Goal: Information Seeking & Learning: Learn about a topic

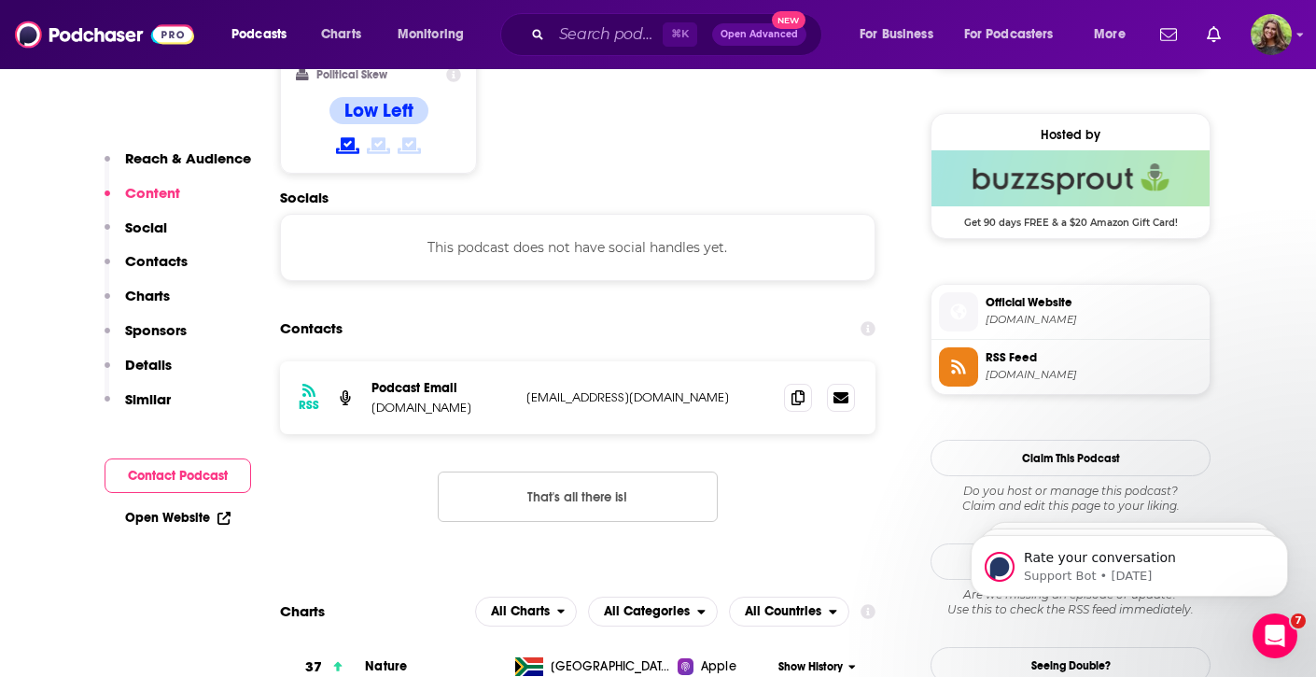
scroll to position [1484, 0]
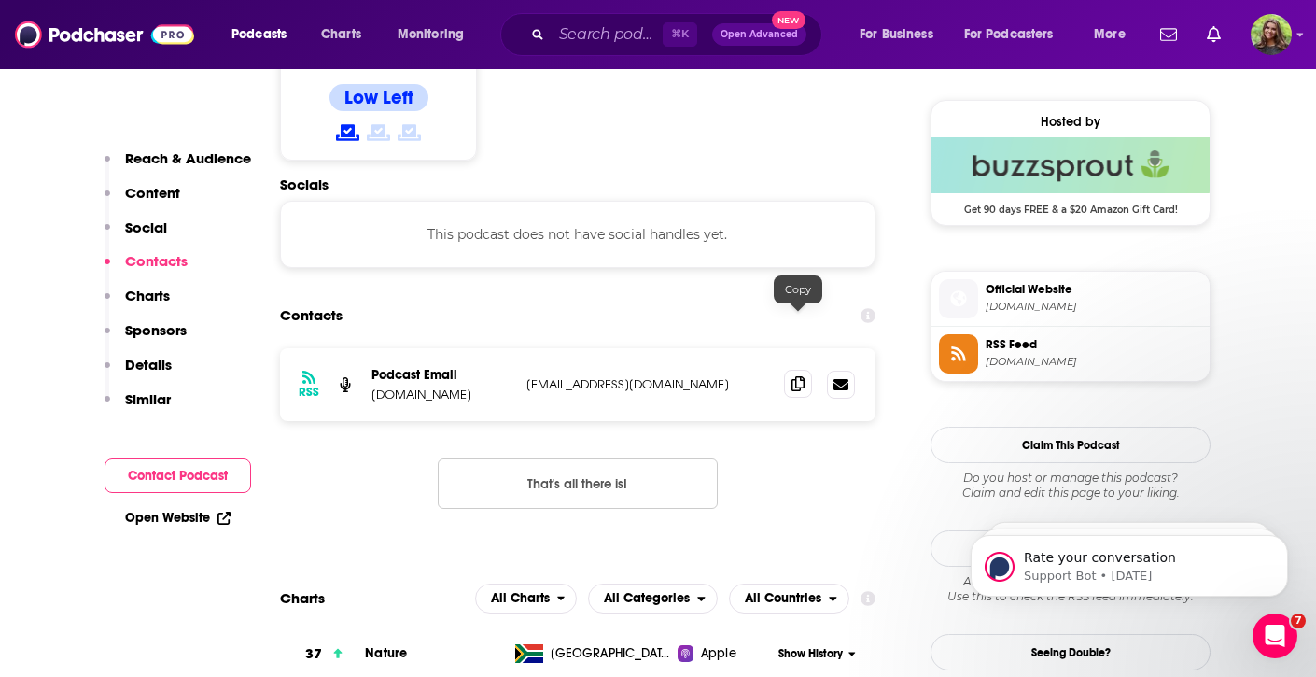
click at [792, 376] on icon at bounding box center [798, 383] width 13 height 15
click at [463, 386] on p "[DOMAIN_NAME]" at bounding box center [442, 394] width 140 height 16
click at [456, 386] on p "[DOMAIN_NAME]" at bounding box center [442, 394] width 140 height 16
click at [505, 386] on p "[DOMAIN_NAME]" at bounding box center [442, 394] width 140 height 16
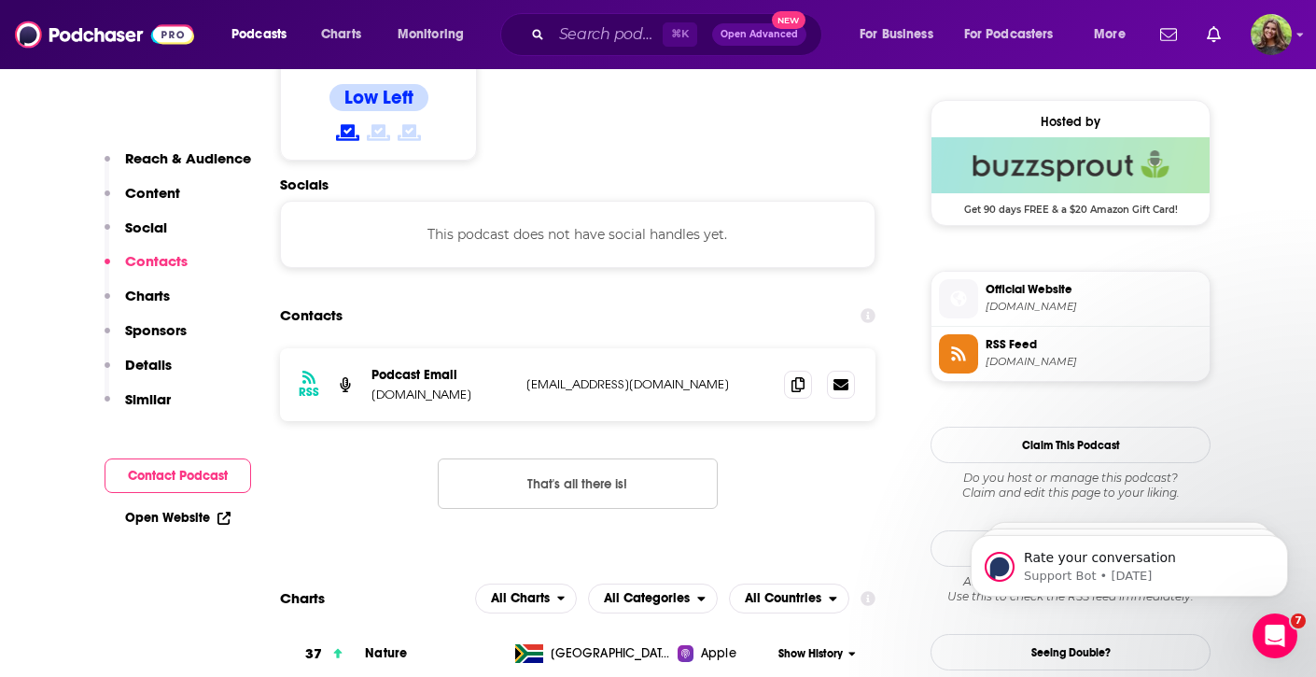
click at [471, 386] on p "[DOMAIN_NAME]" at bounding box center [442, 394] width 140 height 16
click at [842, 376] on icon at bounding box center [841, 383] width 15 height 15
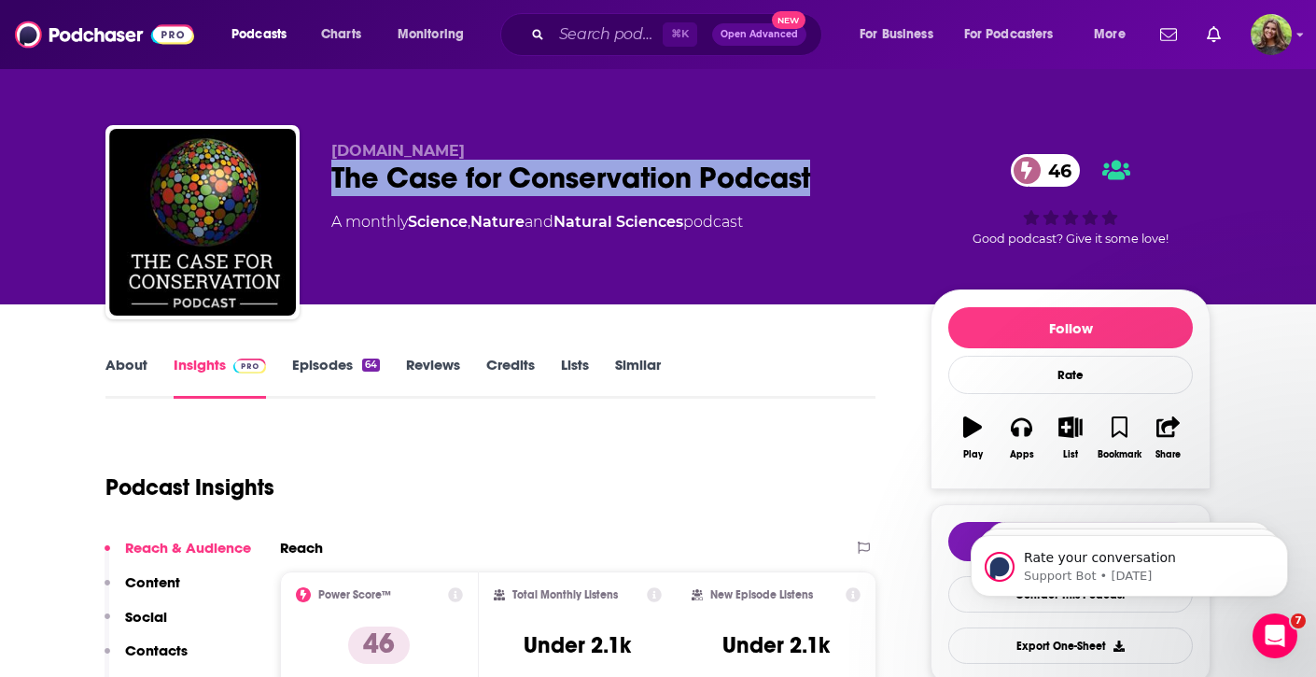
drag, startPoint x: 337, startPoint y: 179, endPoint x: 815, endPoint y: 196, distance: 478.3
click at [815, 196] on div "The Case for Conservation Podcast 46" at bounding box center [615, 178] width 569 height 36
copy h2 "The Case for Conservation Podcast"
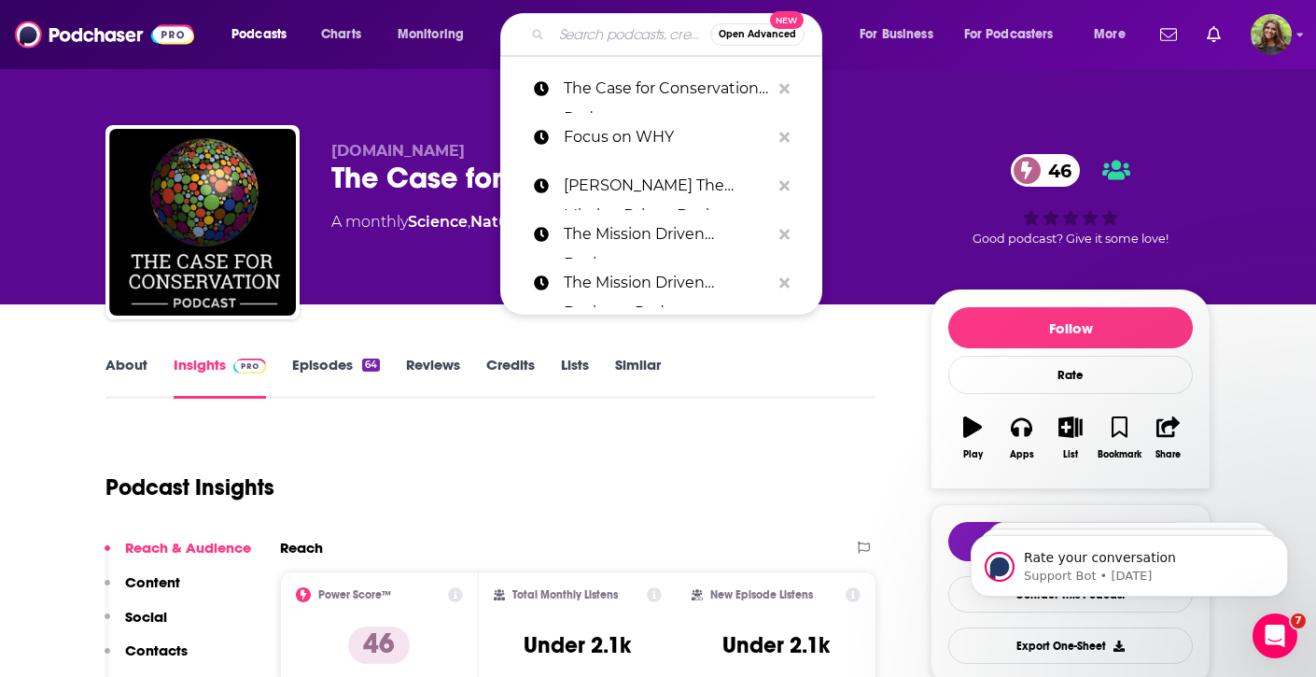
click at [562, 41] on input "Search podcasts, credits, & more..." at bounding box center [631, 35] width 159 height 30
paste input "What’s Your “And?”"
type input "What’s Your “And?”"
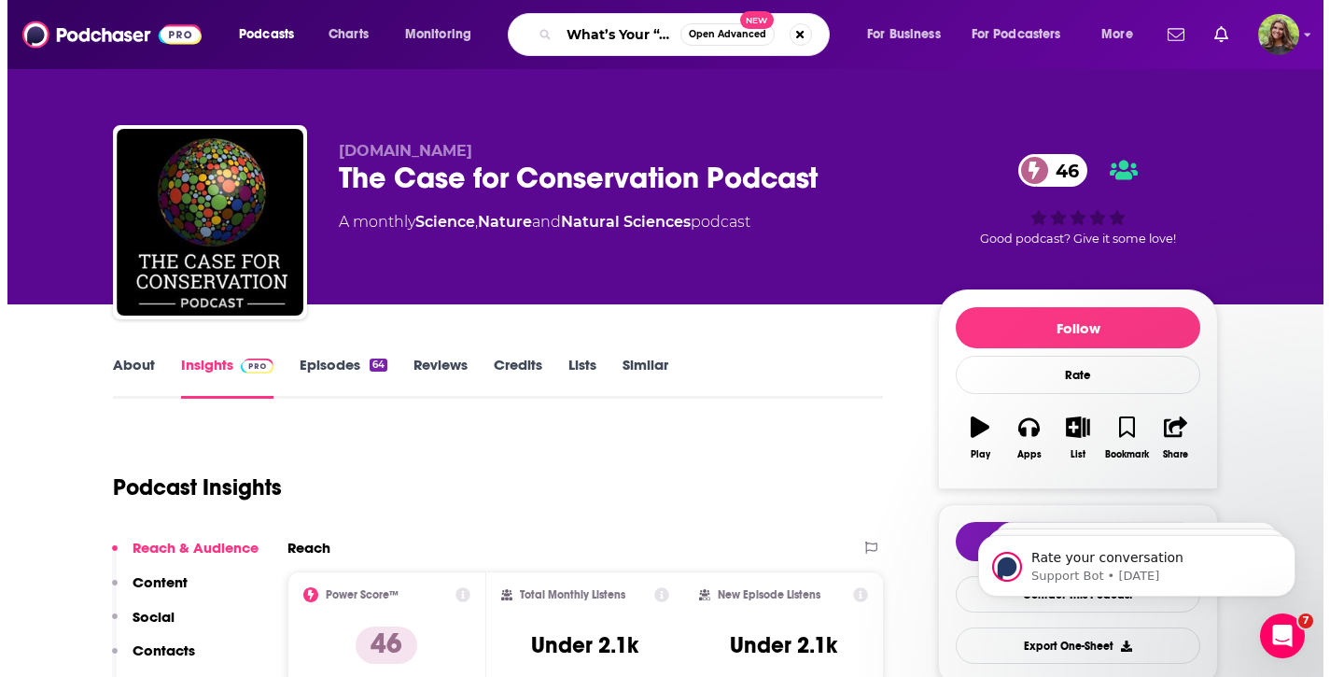
scroll to position [0, 31]
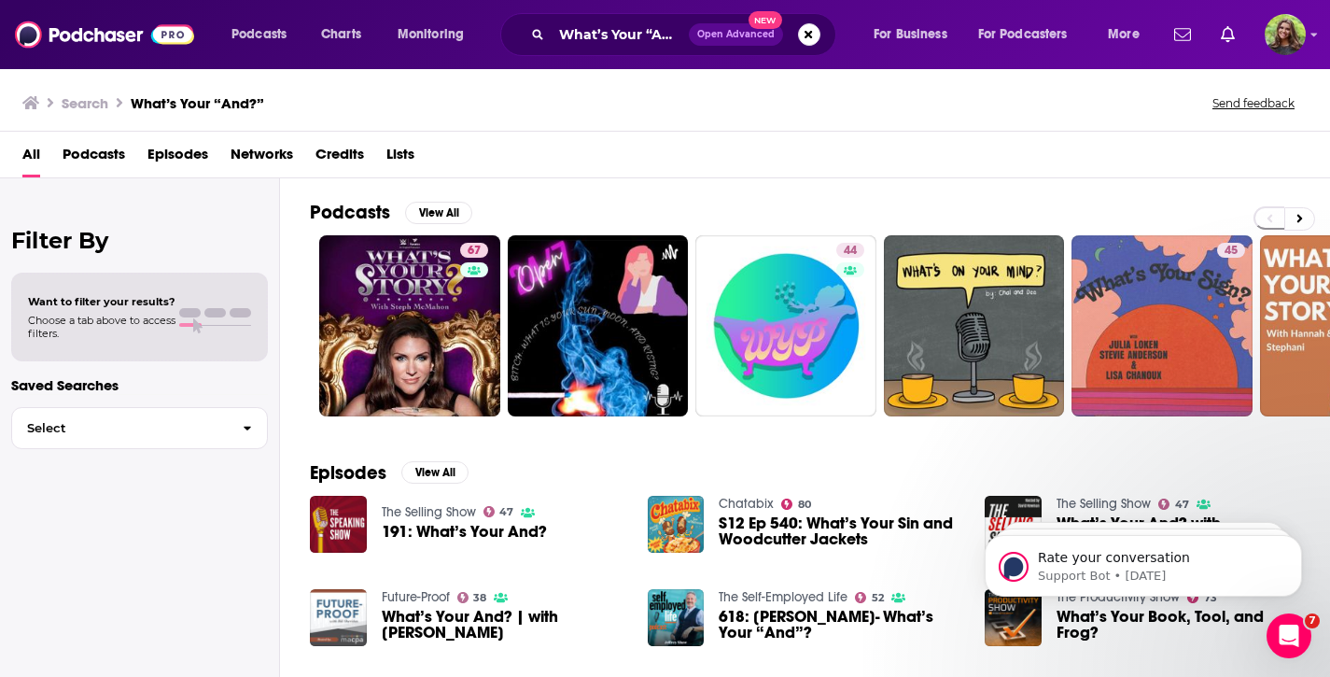
click at [110, 155] on span "Podcasts" at bounding box center [94, 158] width 63 height 38
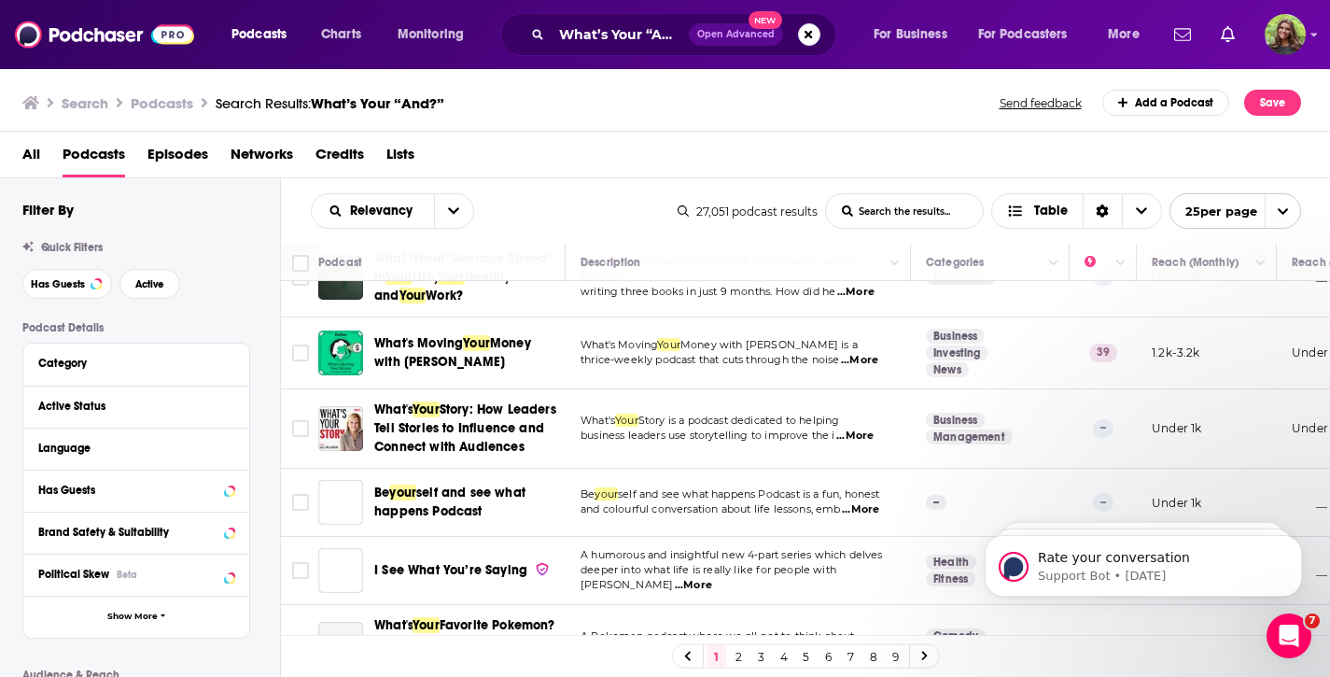
scroll to position [1598, 0]
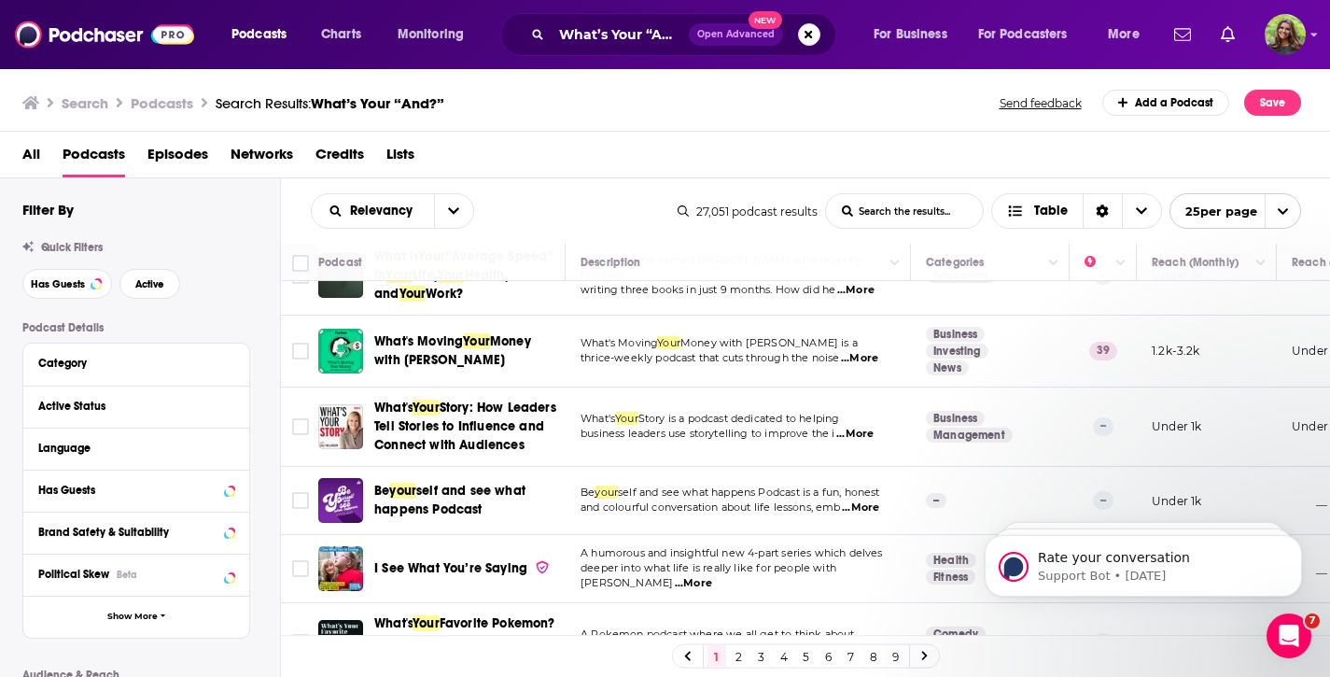
click at [736, 660] on link "2" at bounding box center [739, 656] width 19 height 22
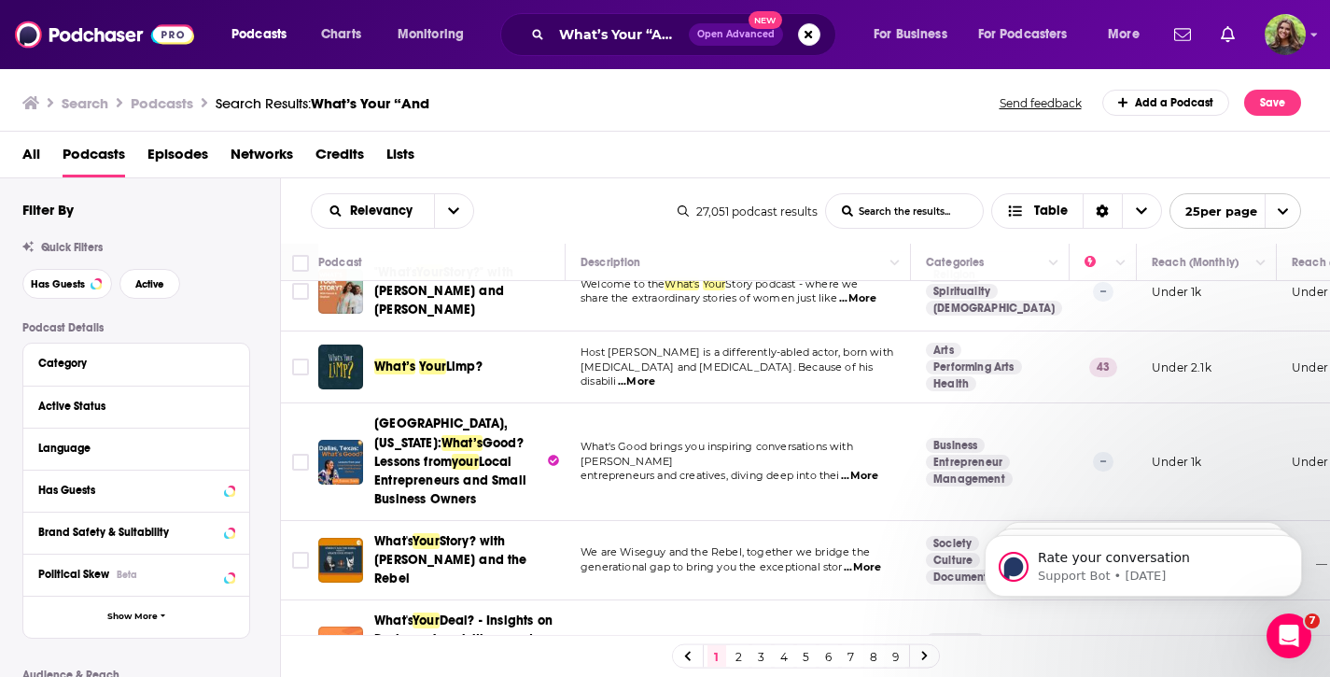
scroll to position [424, 0]
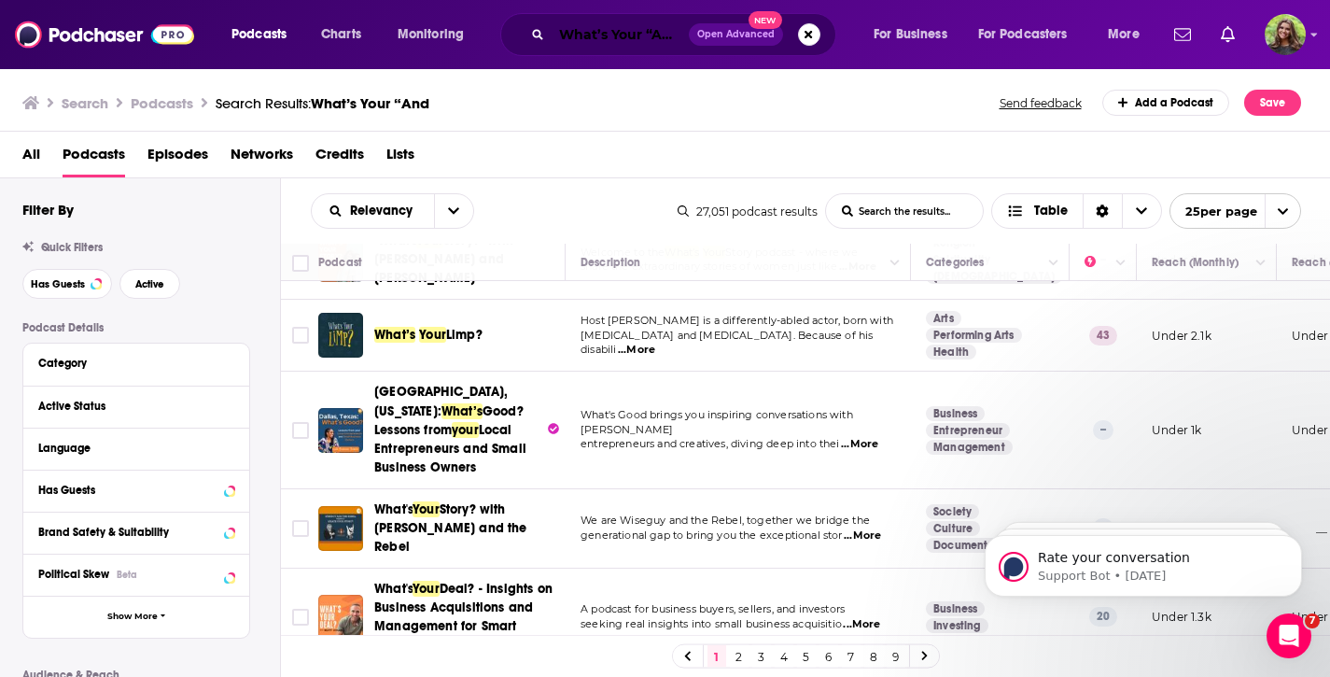
click at [646, 27] on input "What’s Your “And?”" at bounding box center [620, 35] width 137 height 30
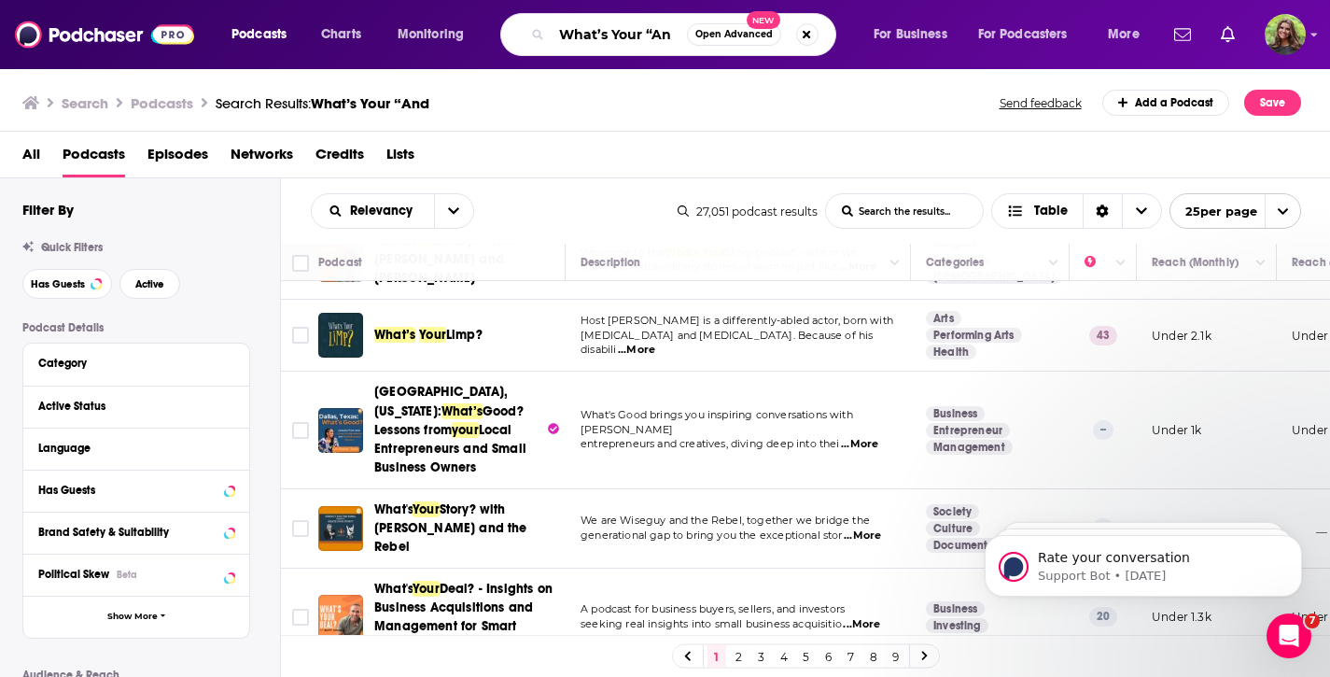
scroll to position [0, 0]
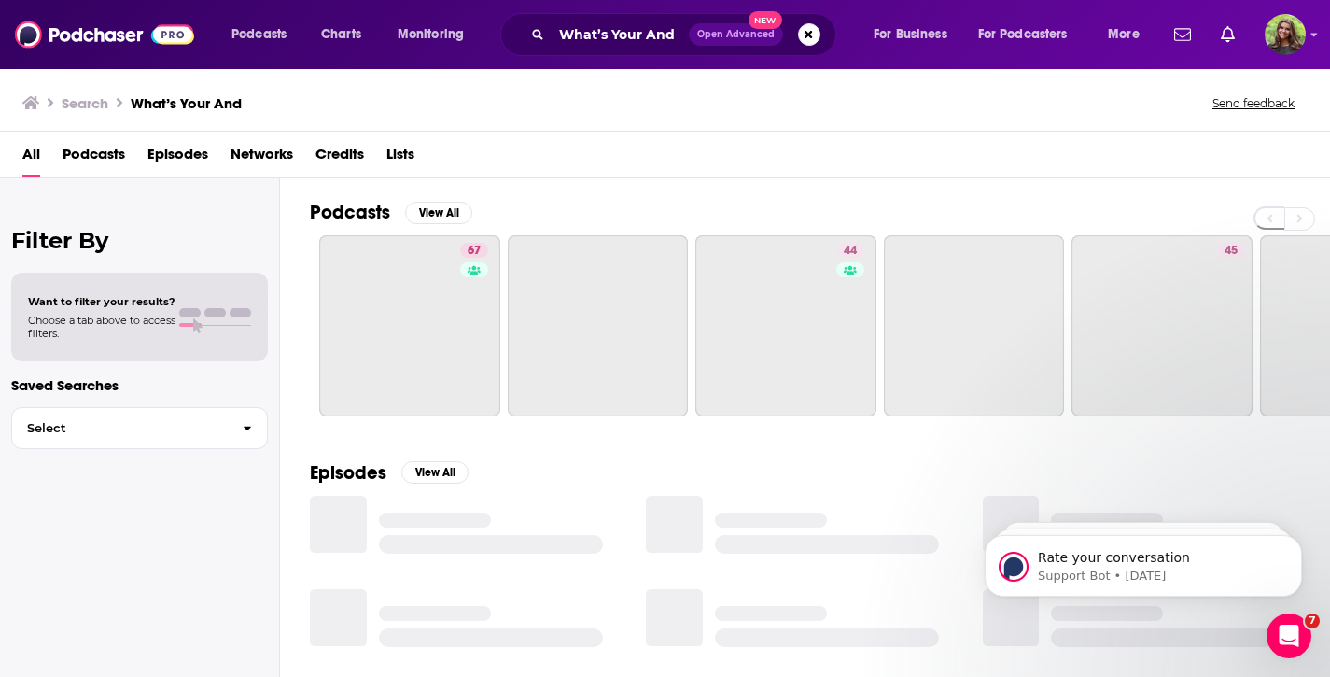
click at [96, 158] on span "Podcasts" at bounding box center [94, 158] width 63 height 38
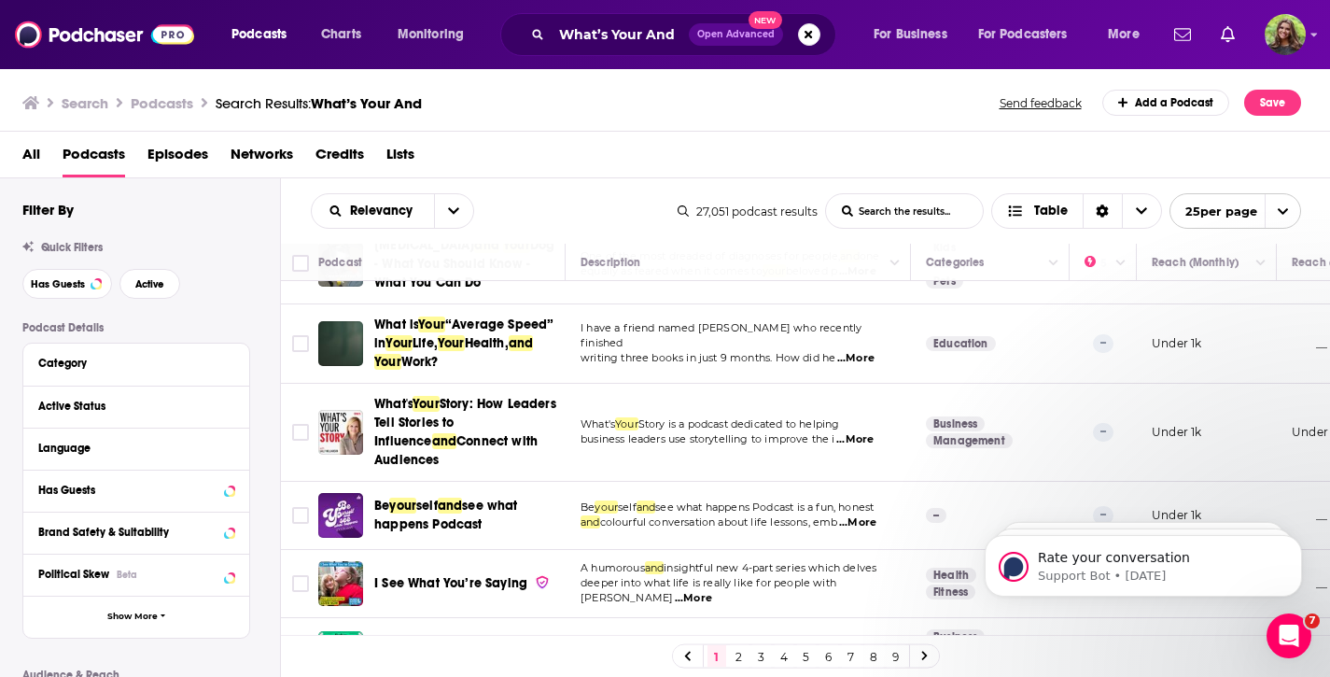
scroll to position [1598, 0]
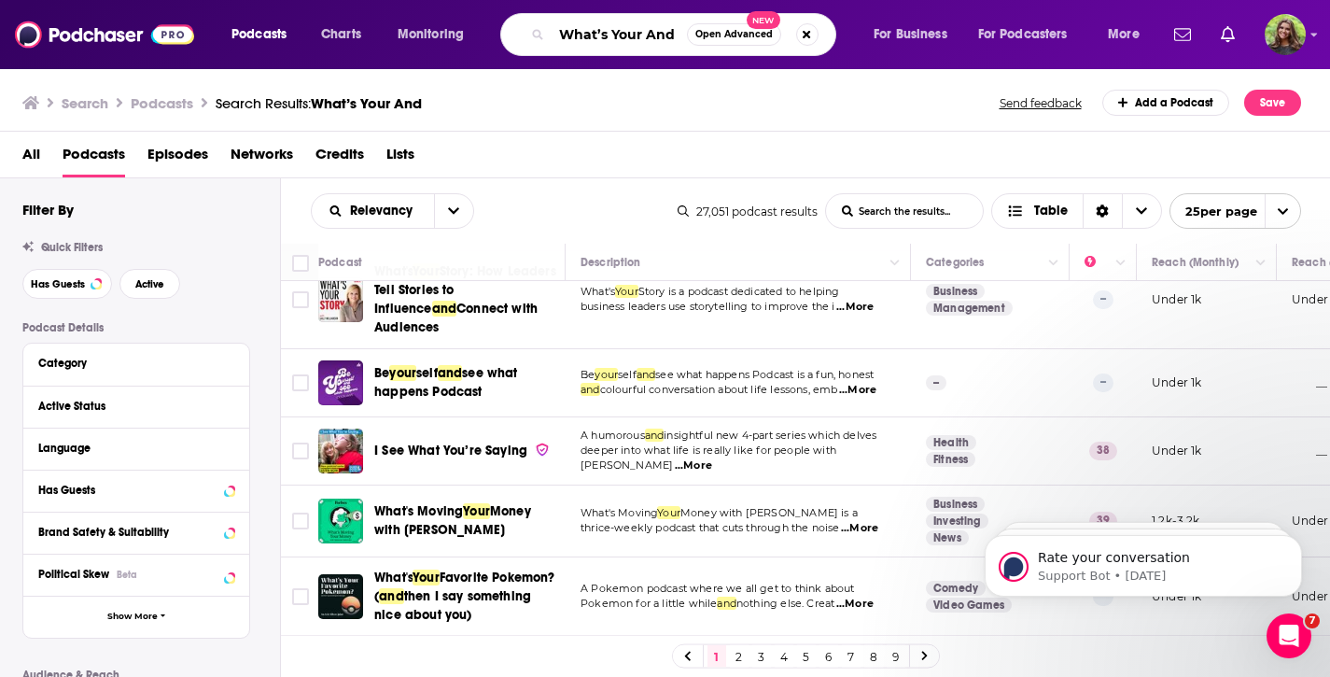
click at [646, 38] on input "What’s Your And" at bounding box center [619, 35] width 135 height 30
type input "What’s Your "And""
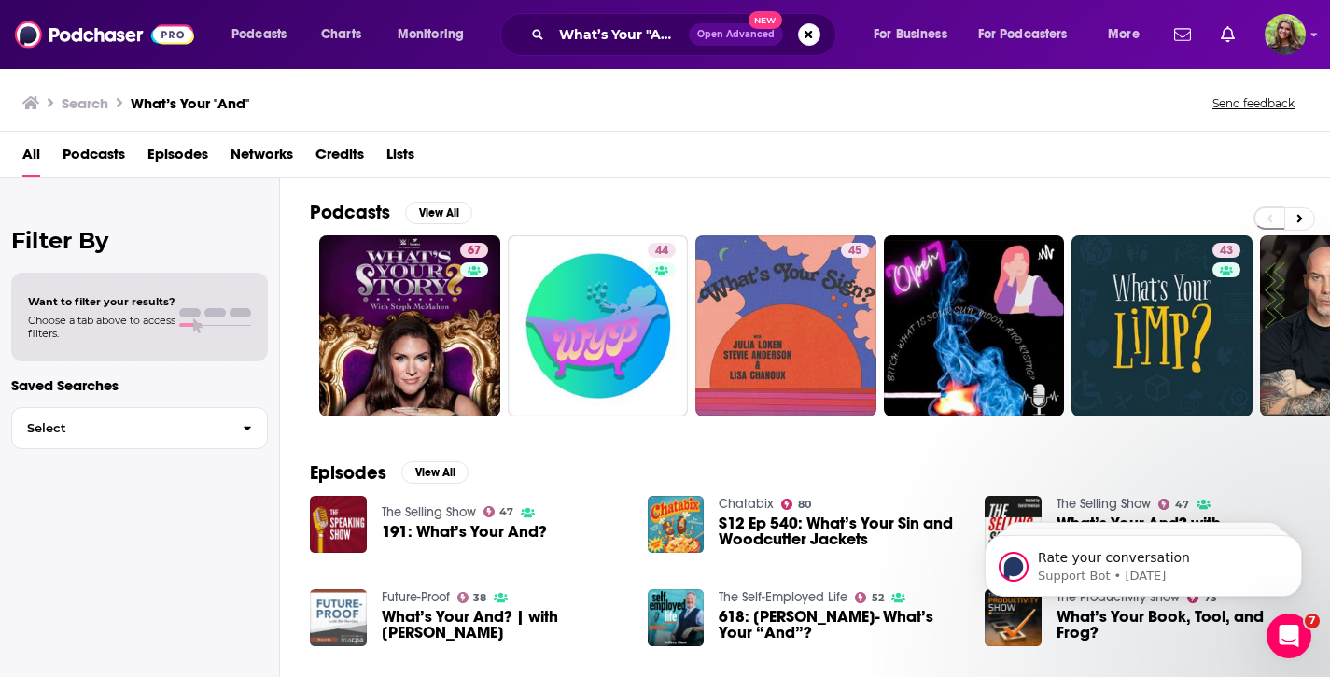
click at [124, 141] on span "Podcasts" at bounding box center [94, 158] width 63 height 38
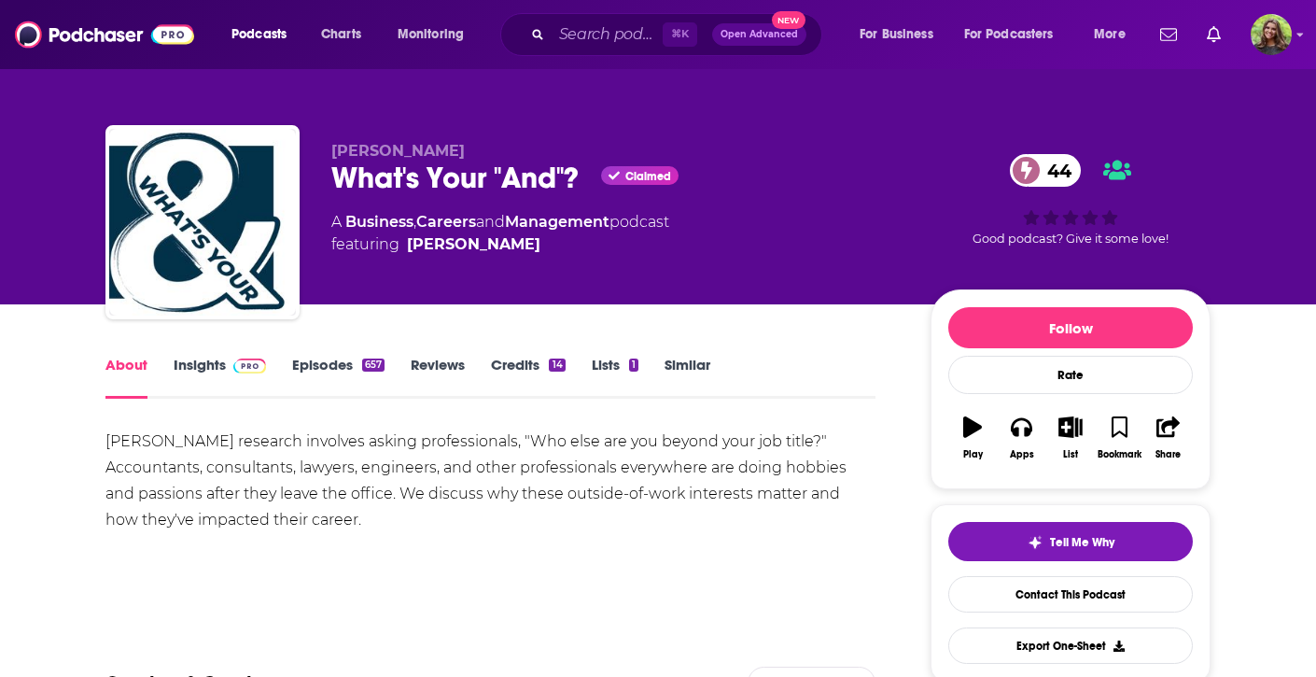
click at [214, 358] on link "Insights" at bounding box center [220, 377] width 92 height 43
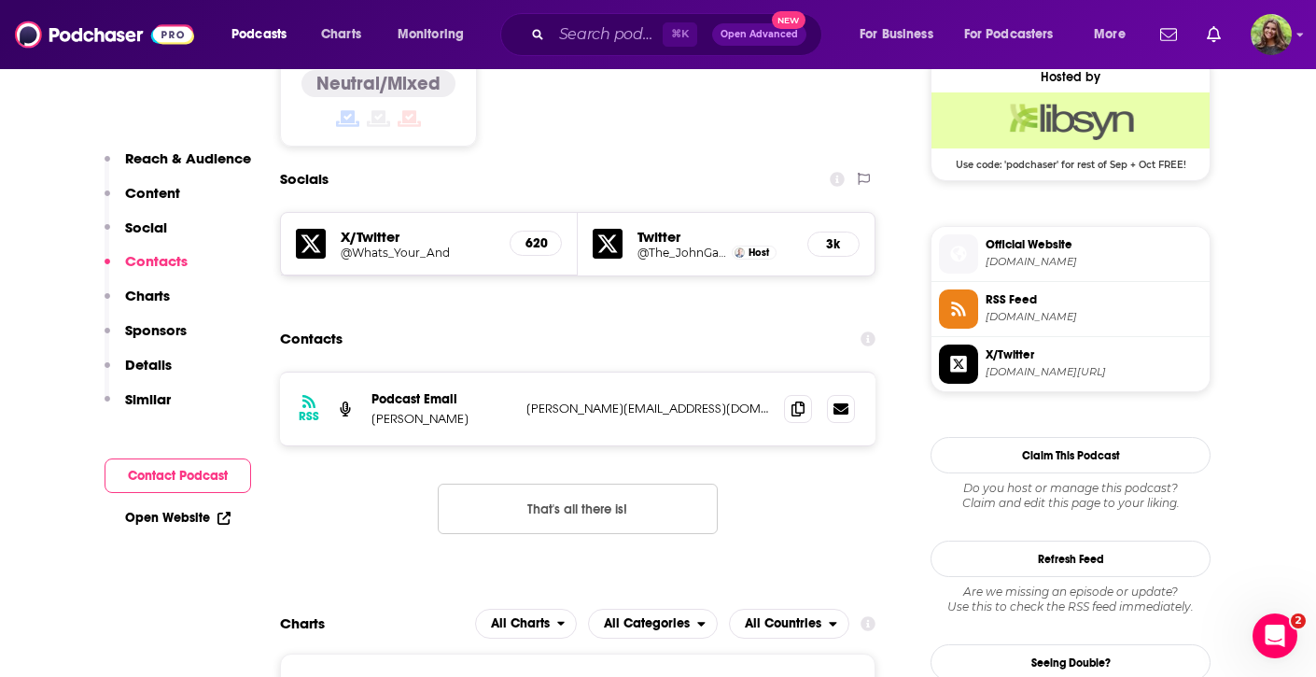
scroll to position [1556, 0]
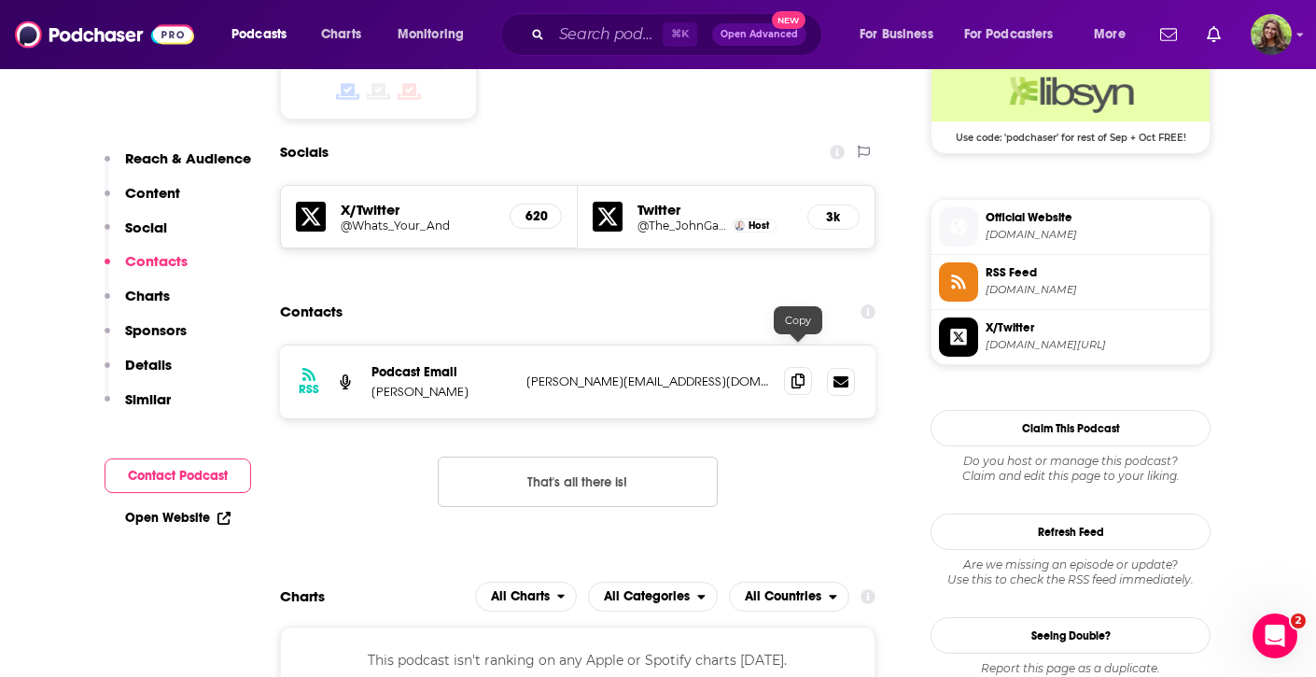
click at [801, 367] on span at bounding box center [798, 381] width 28 height 28
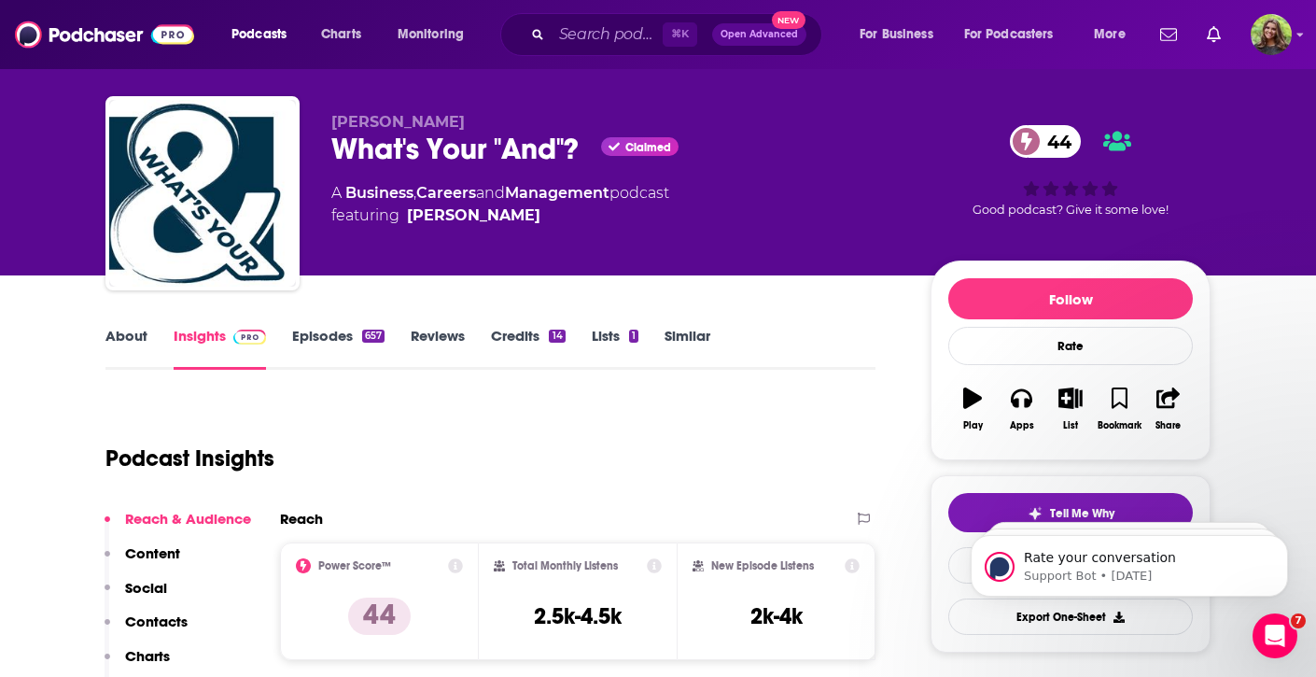
scroll to position [0, 0]
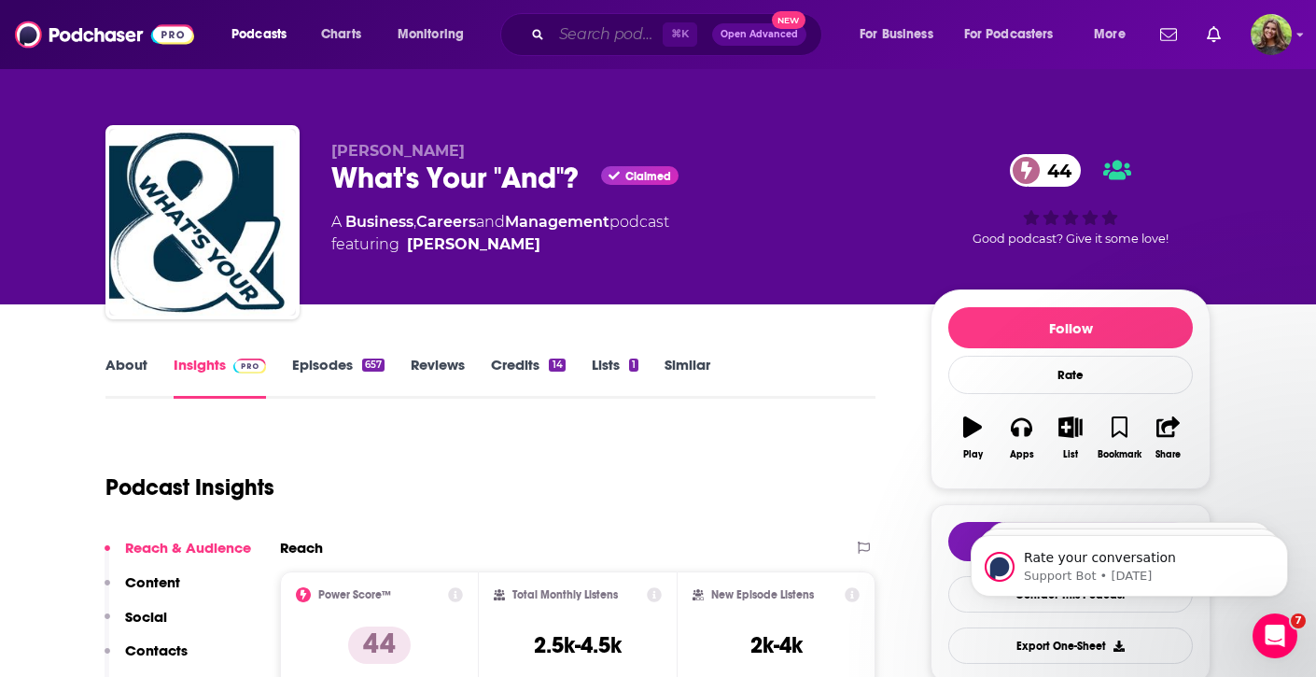
click at [597, 41] on input "Search podcasts, credits, & more..." at bounding box center [607, 35] width 111 height 30
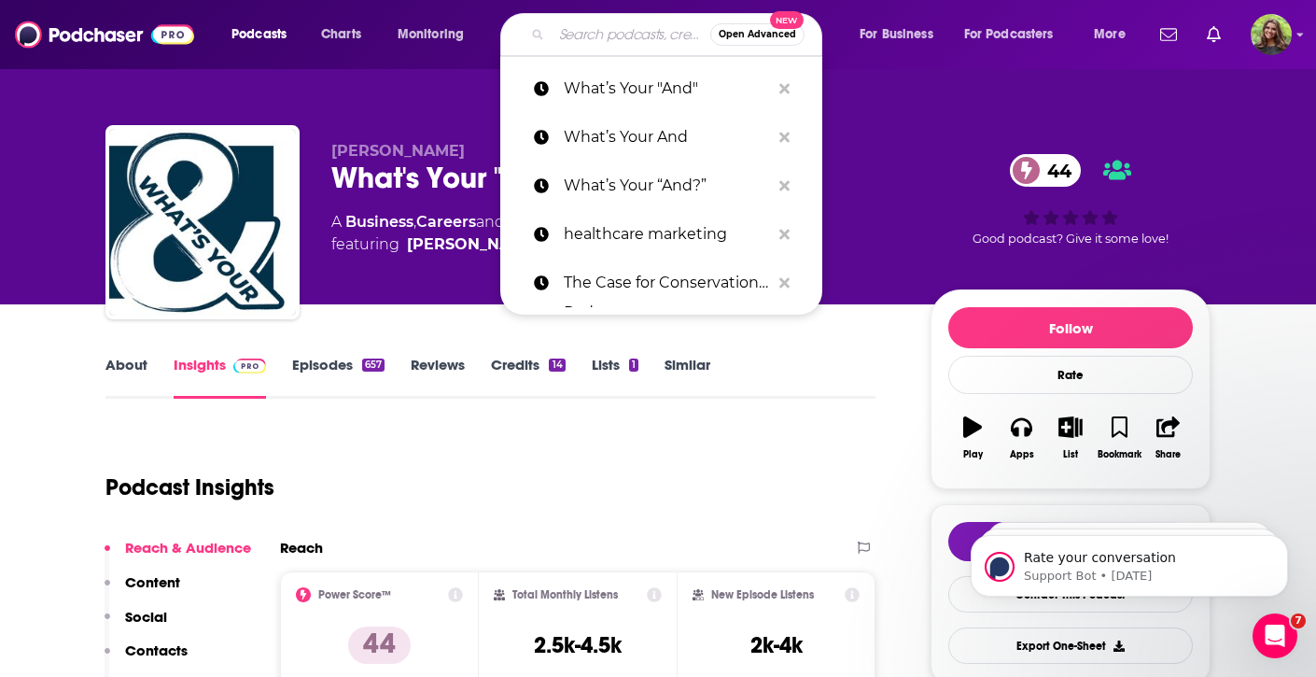
paste input "More Than Work"
type input "More Than Work"
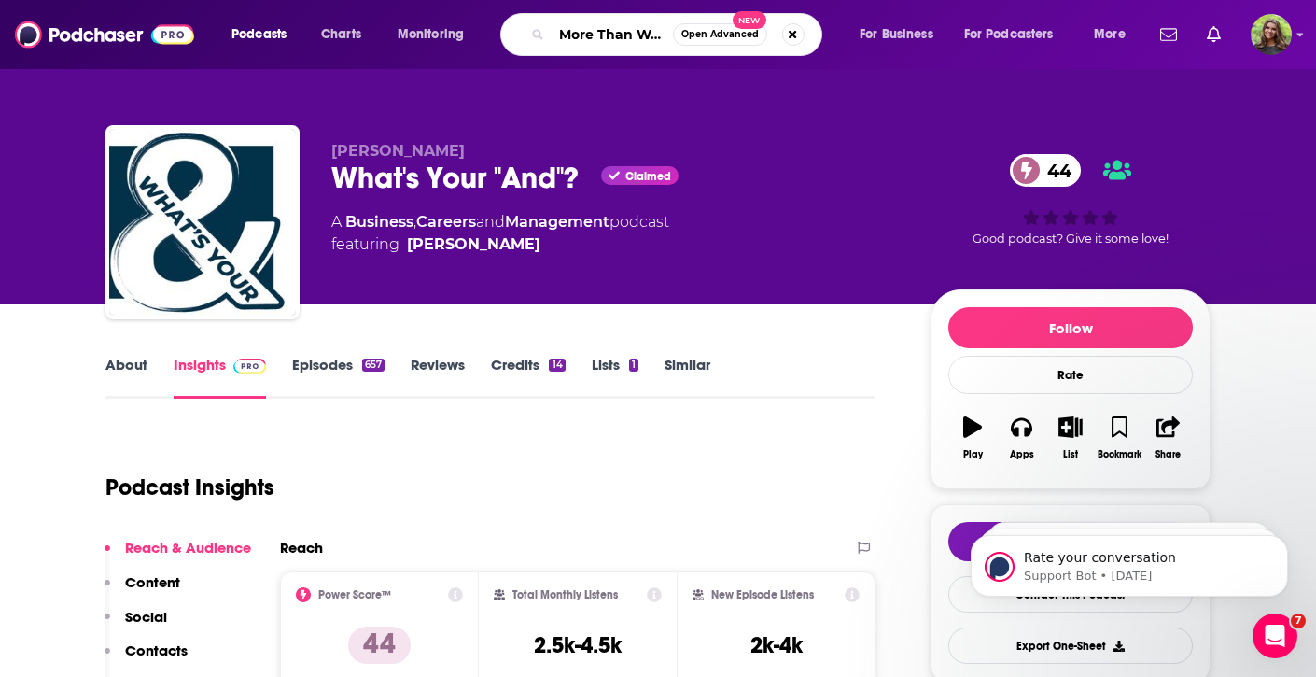
scroll to position [0, 9]
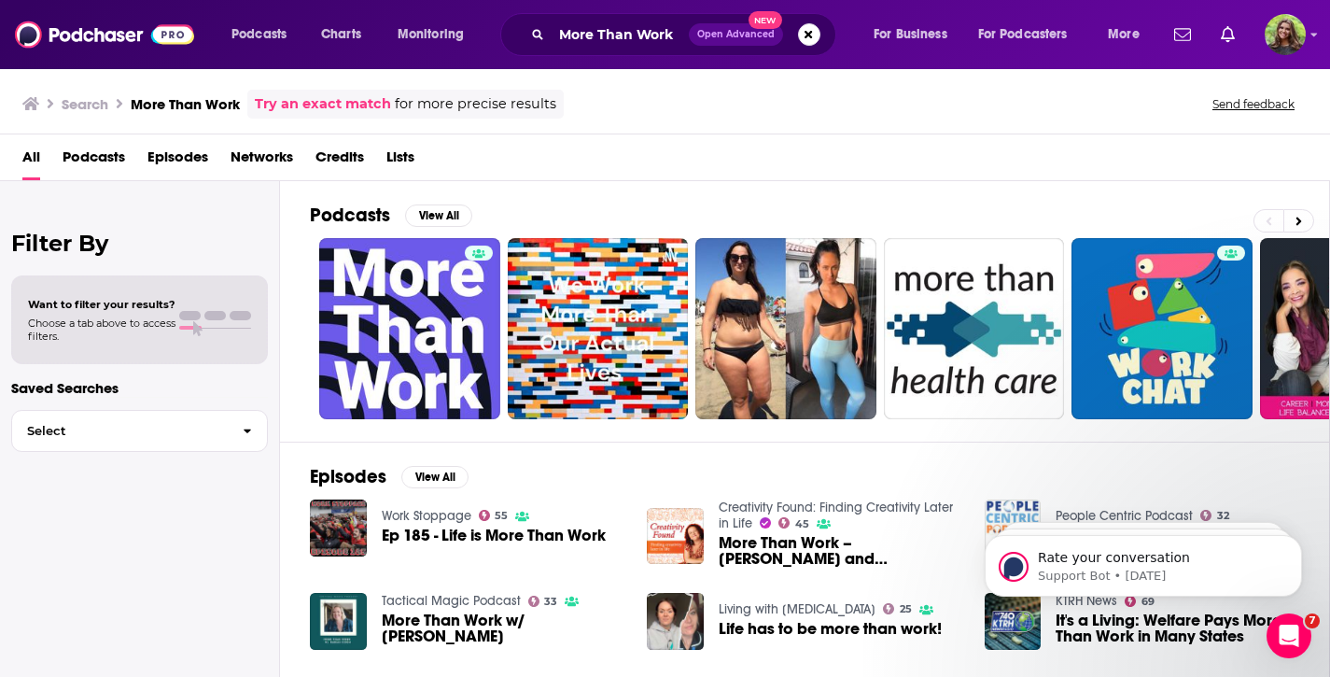
click at [94, 157] on span "Podcasts" at bounding box center [94, 161] width 63 height 38
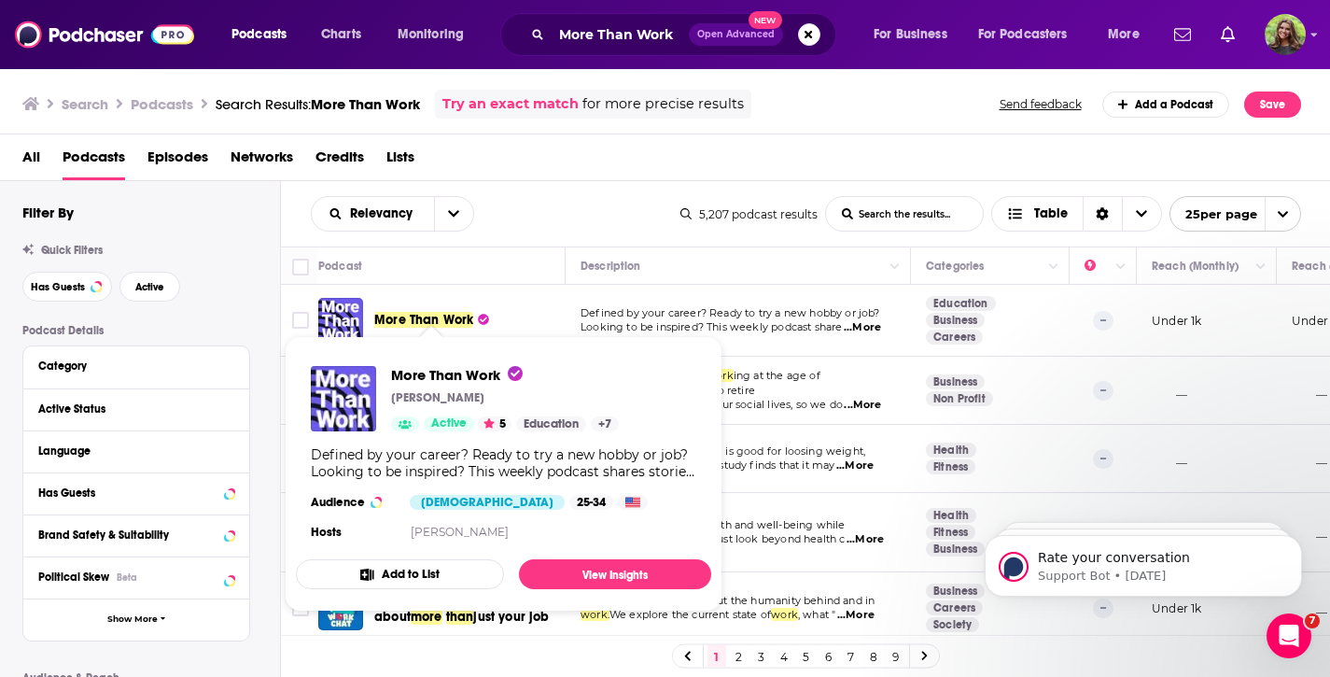
click at [424, 316] on span "More Than Work" at bounding box center [423, 320] width 99 height 16
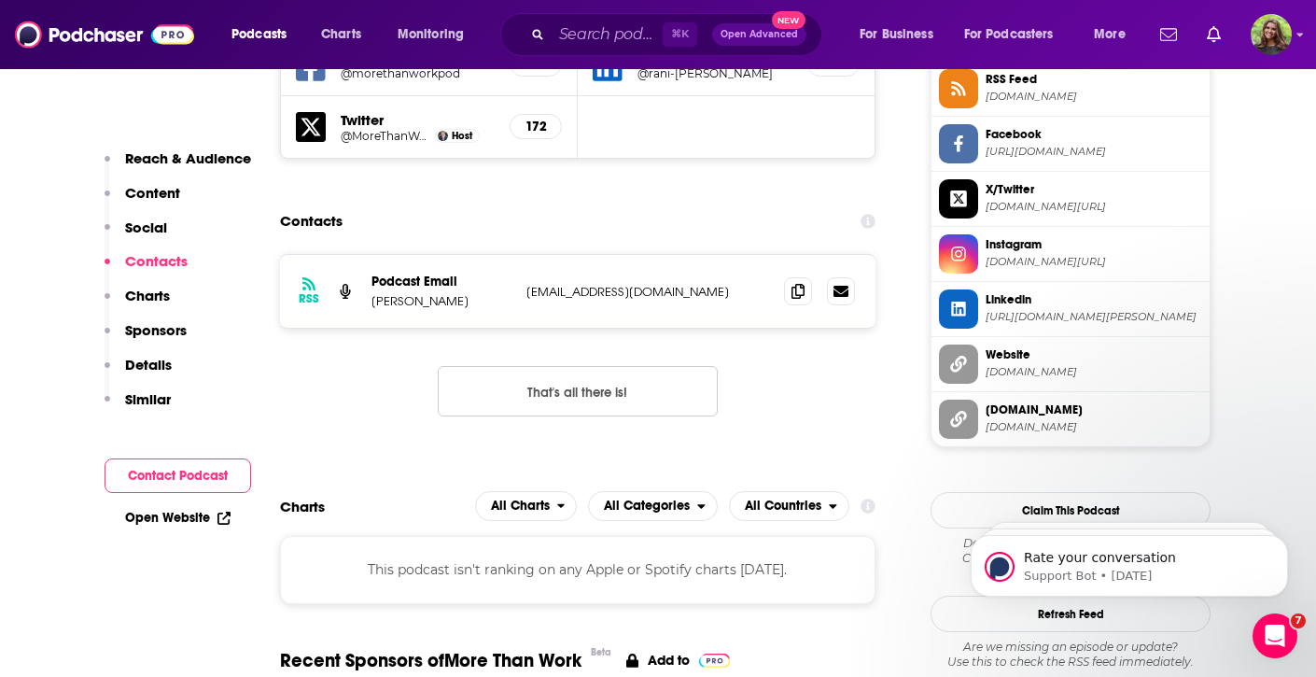
scroll to position [1763, 0]
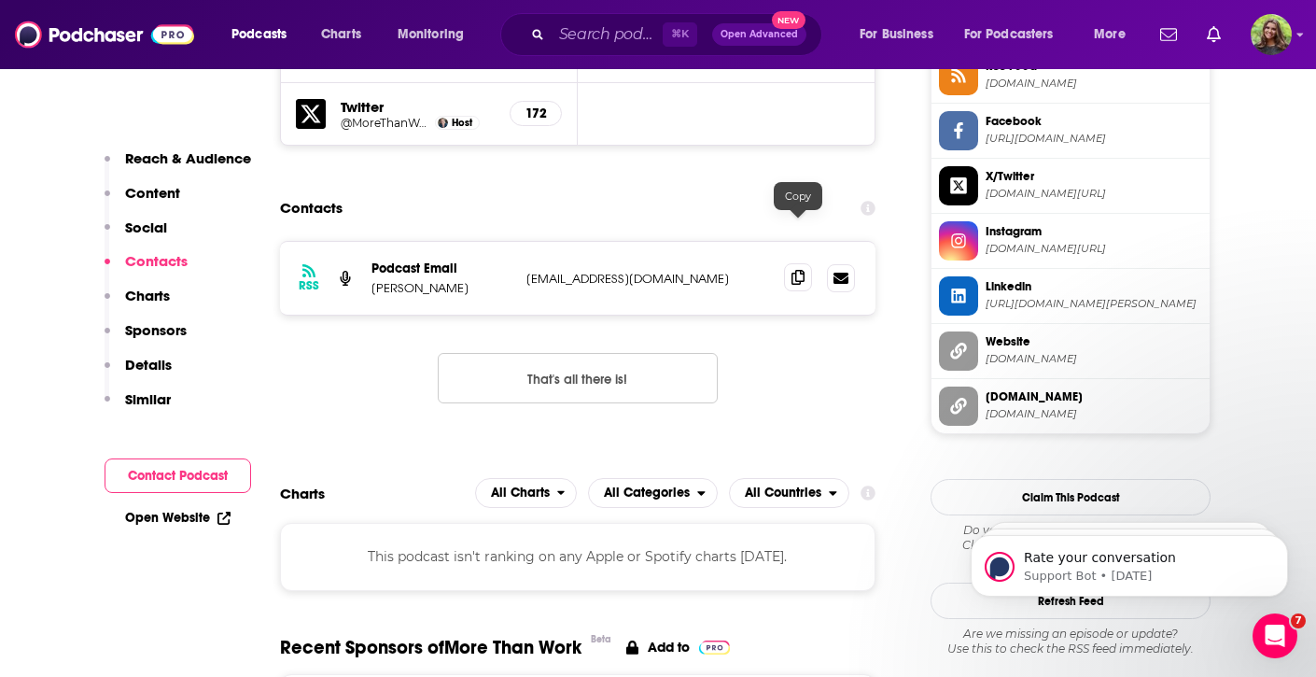
click at [794, 270] on icon at bounding box center [798, 277] width 13 height 15
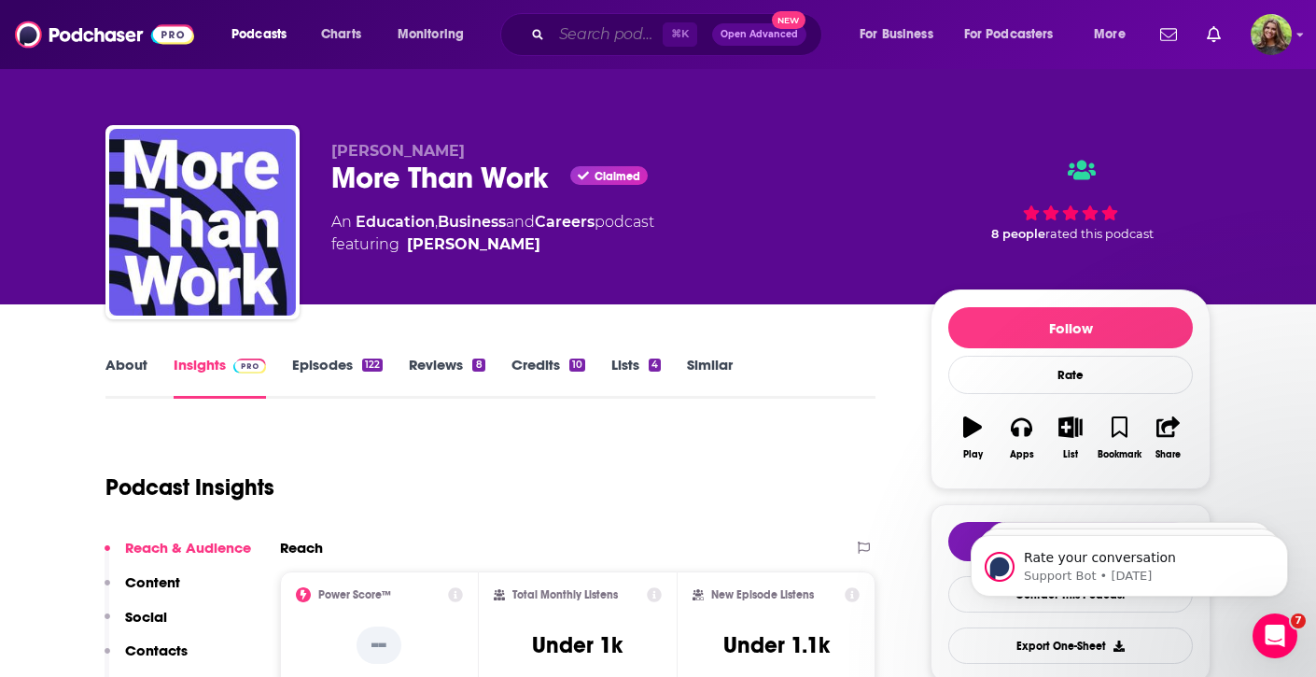
click at [633, 40] on input "Search podcasts, credits, & more..." at bounding box center [607, 35] width 111 height 30
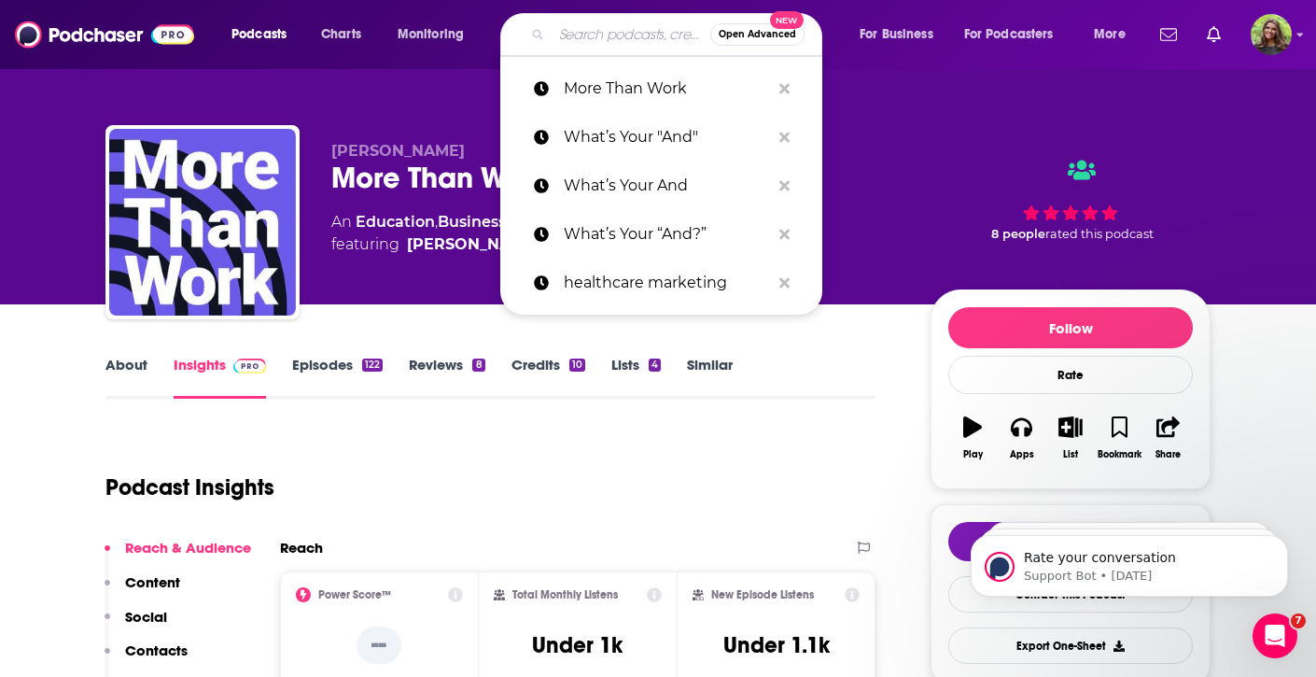
paste input "The Leadership Habit"
type input "The Leadership Habit"
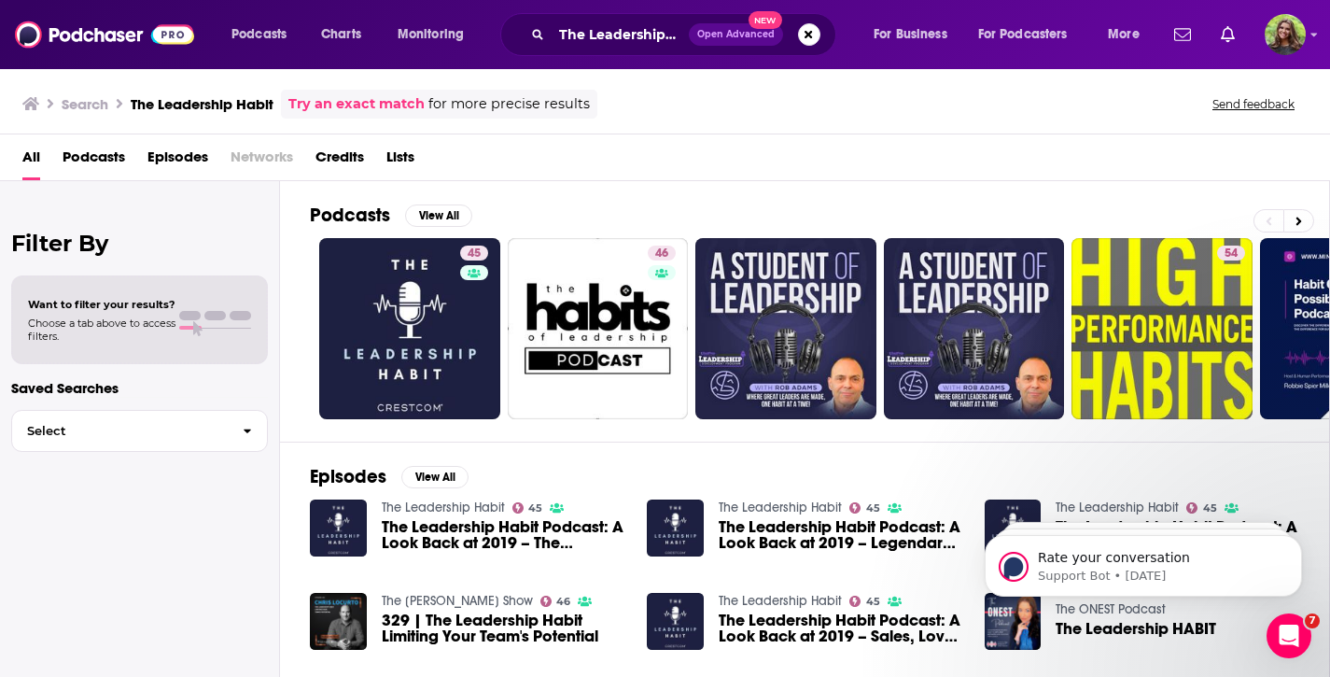
click at [98, 154] on span "Podcasts" at bounding box center [94, 161] width 63 height 38
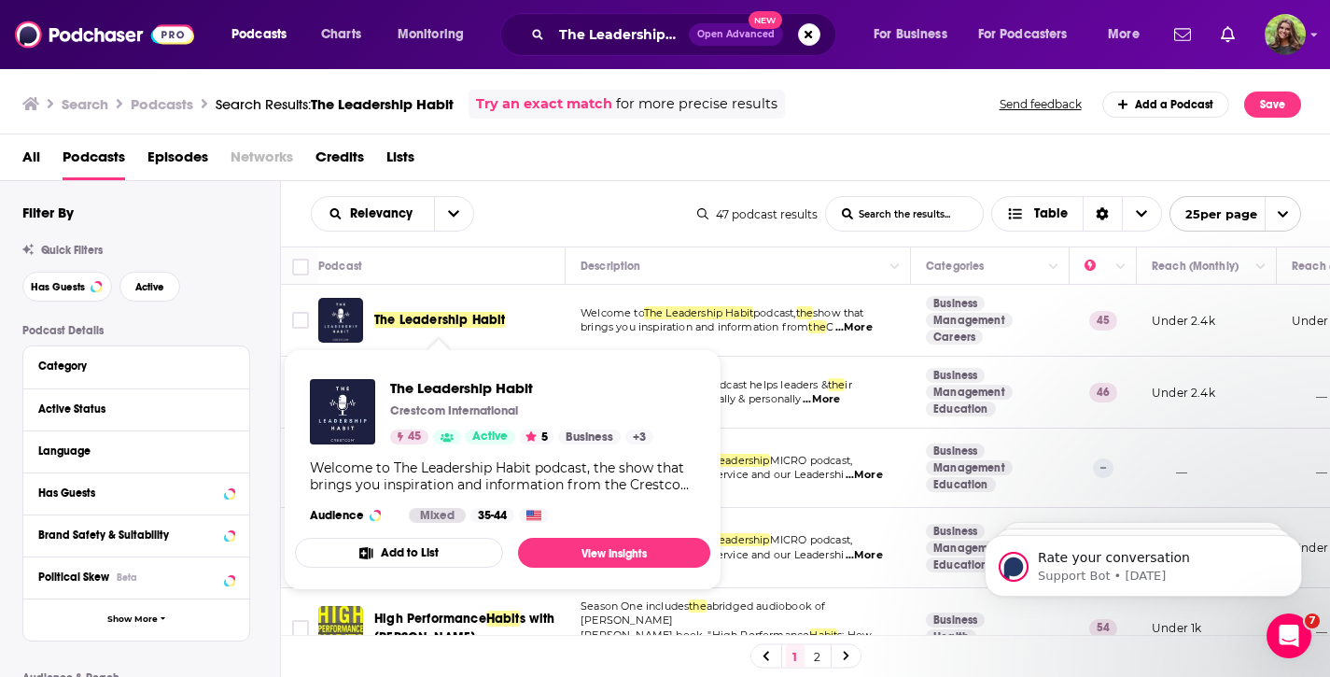
click at [416, 320] on span "The Leadership Habit" at bounding box center [439, 320] width 131 height 16
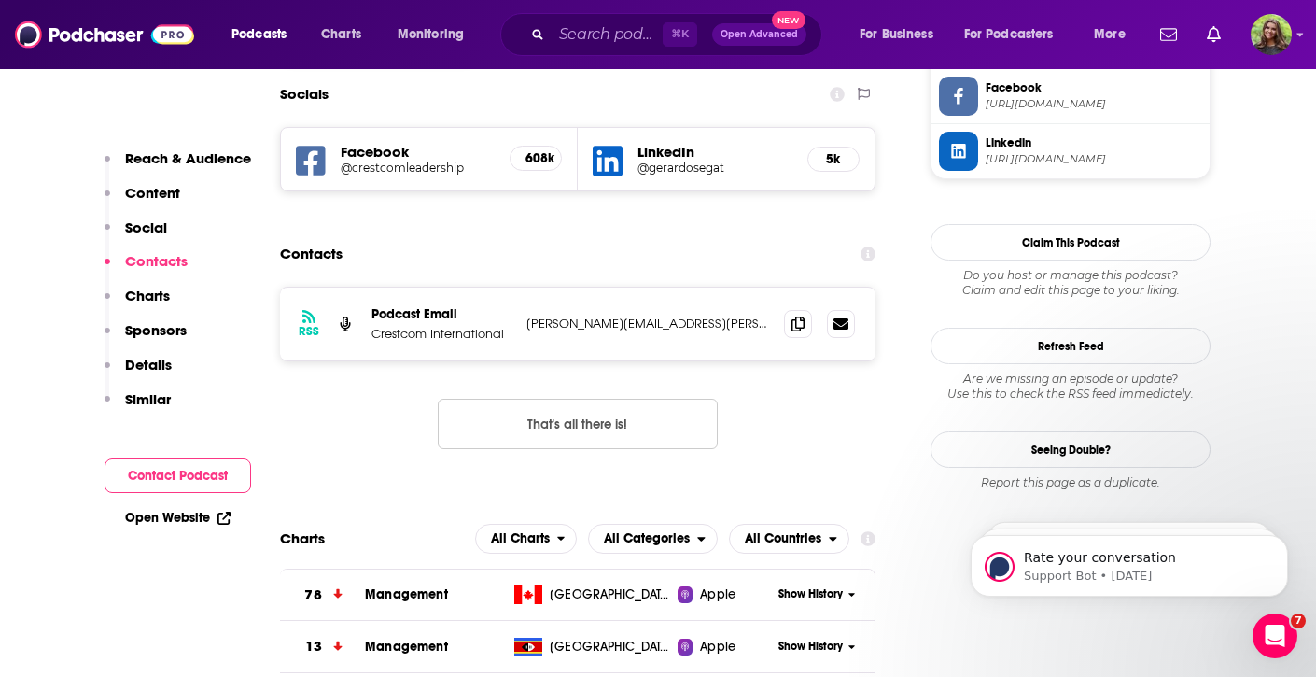
scroll to position [1633, 0]
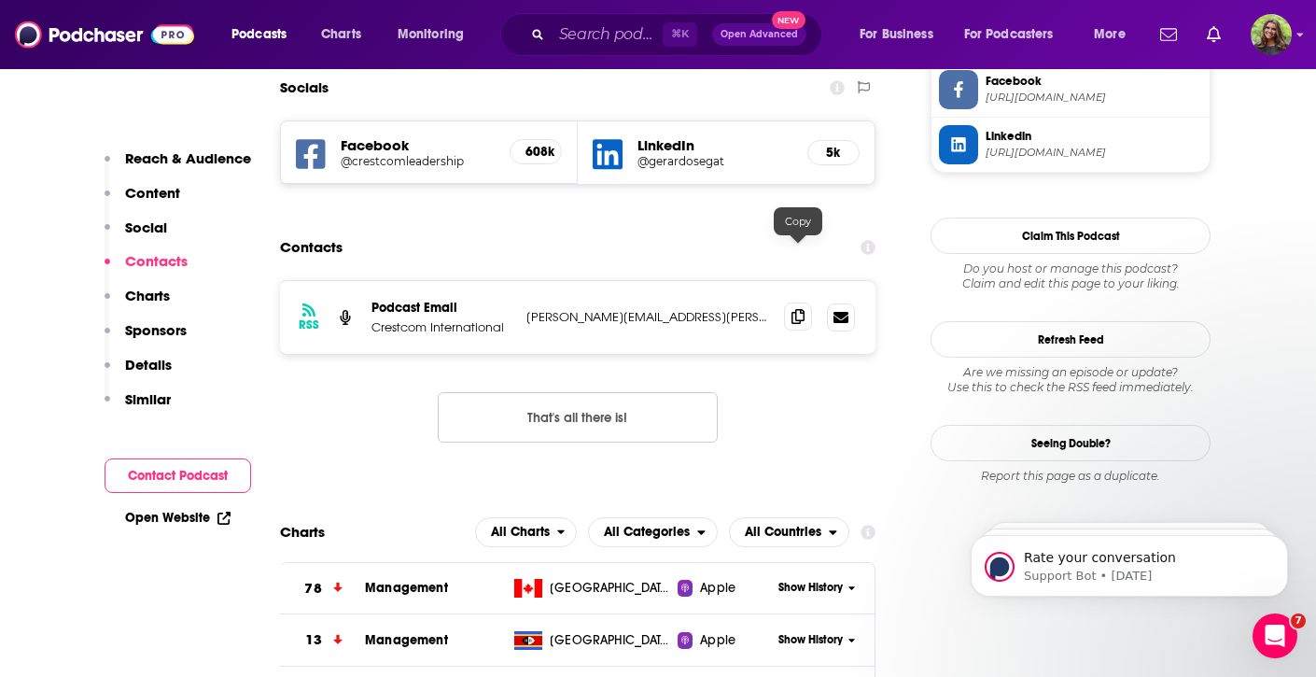
click at [796, 309] on icon at bounding box center [798, 316] width 13 height 15
click at [637, 37] on input "Search podcasts, credits, & more..." at bounding box center [607, 35] width 111 height 30
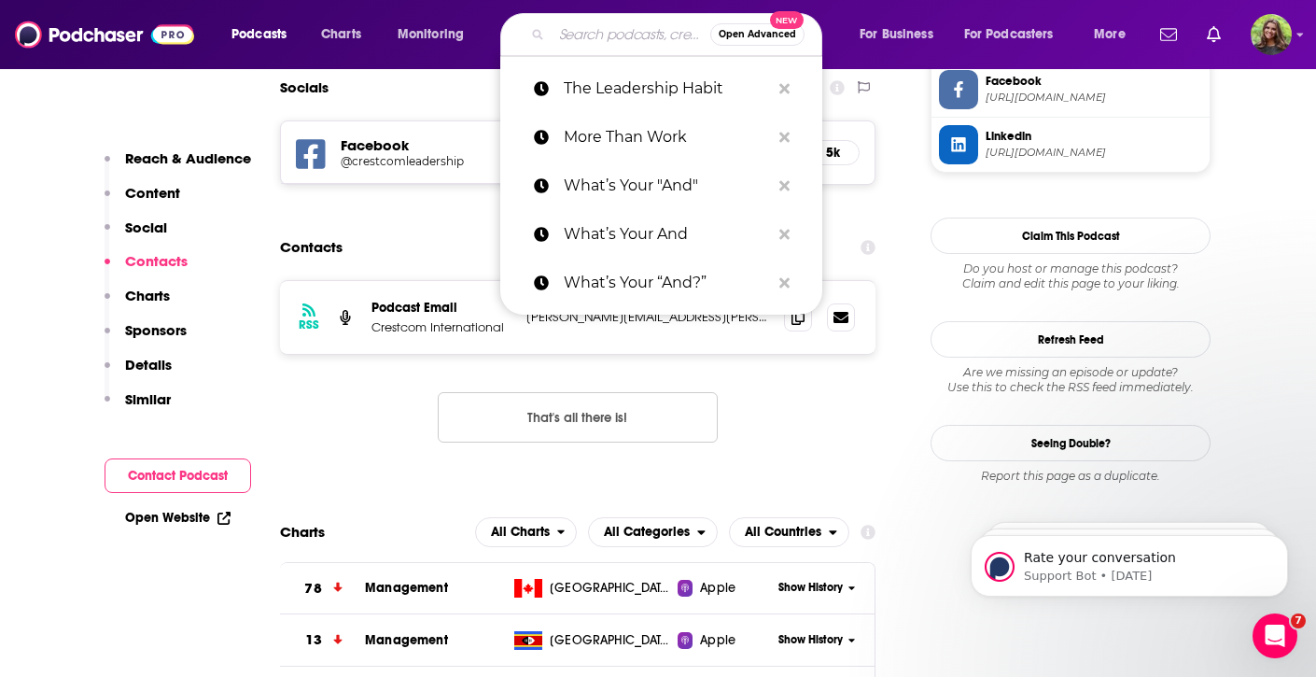
paste input "Leadership with Heart"
type input "Leadership with Heart"
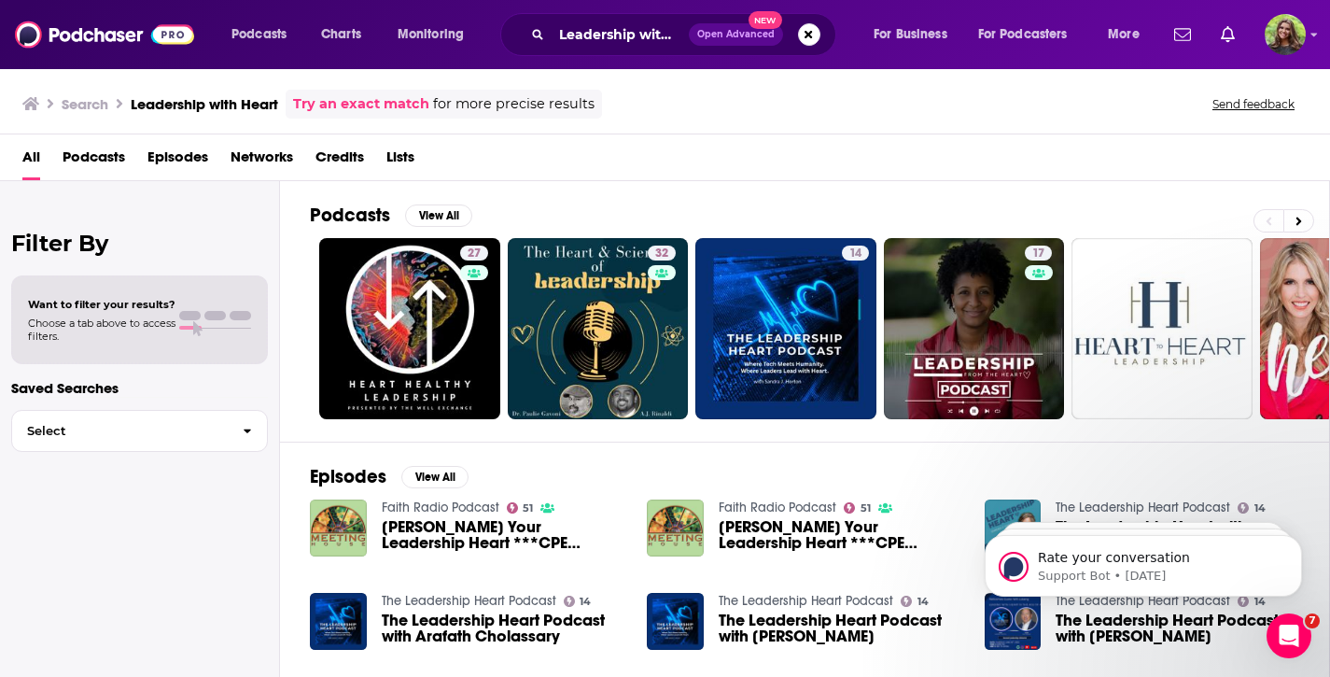
click at [84, 163] on span "Podcasts" at bounding box center [94, 161] width 63 height 38
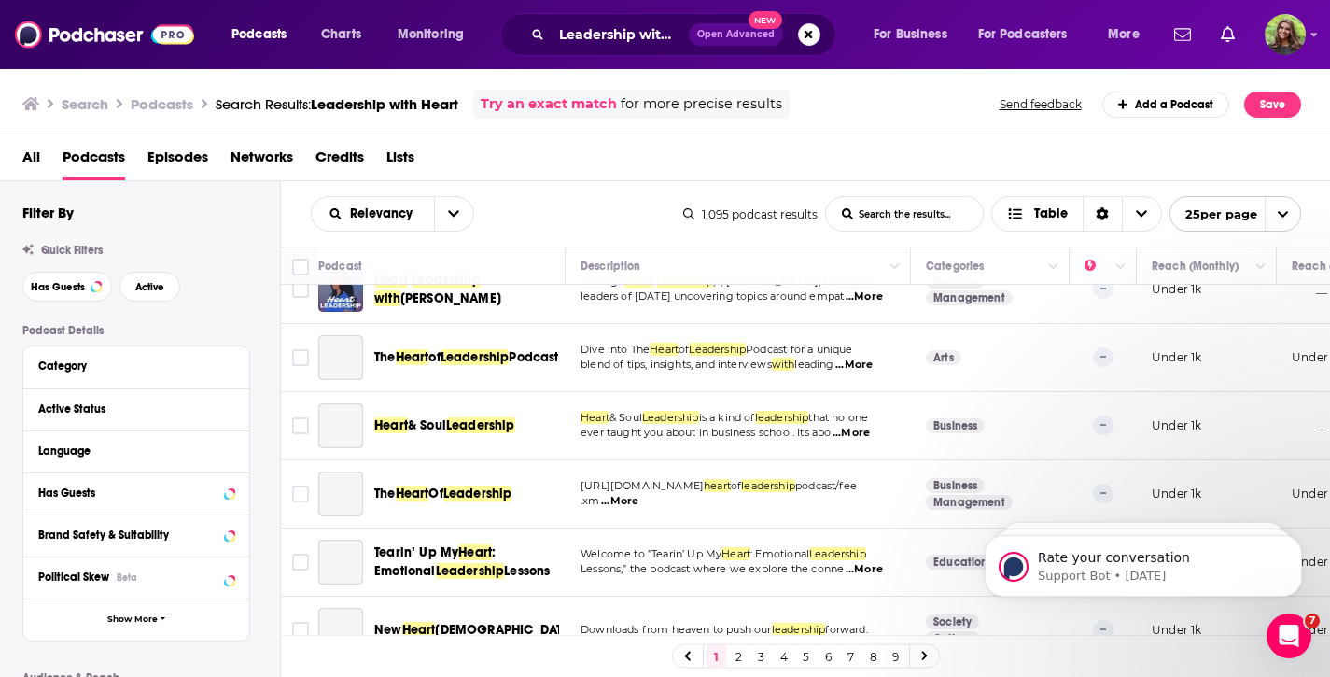
scroll to position [1168, 0]
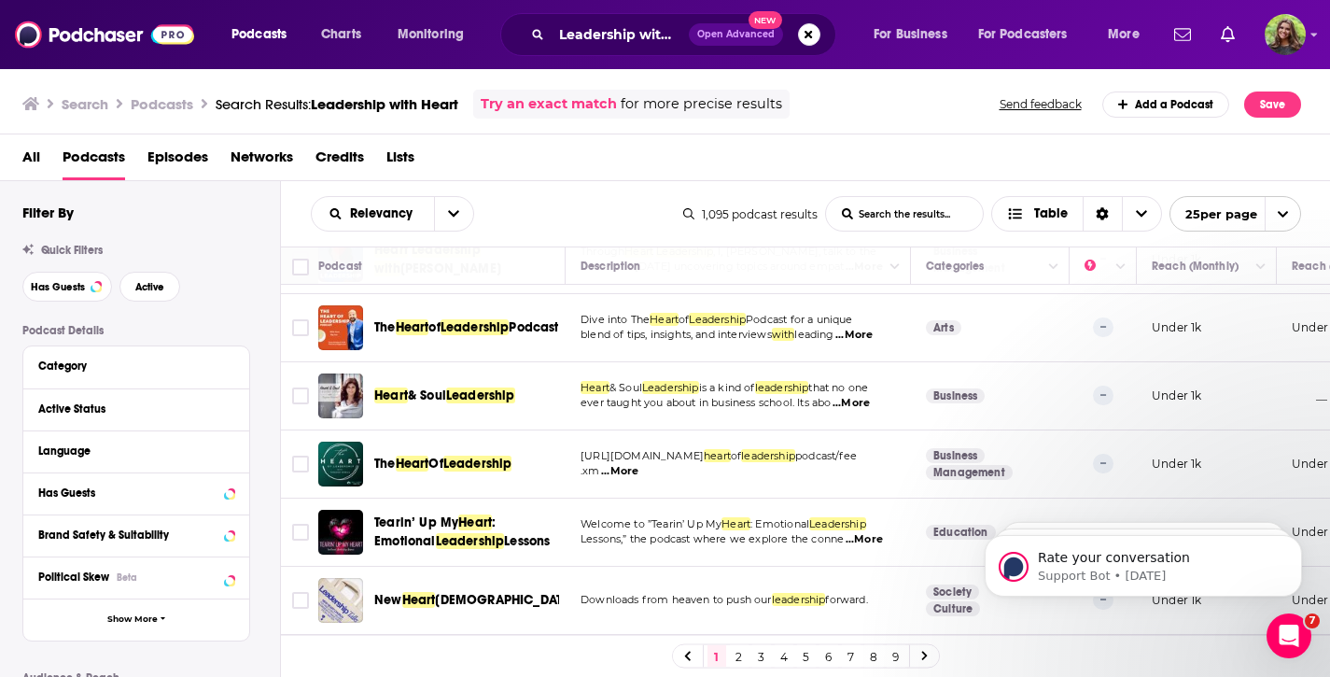
drag, startPoint x: 1314, startPoint y: 496, endPoint x: 1310, endPoint y: 536, distance: 40.4
click at [1310, 536] on html "Rate your conversation Support Bot • 4d ago Rate your conversation Support Bot …" at bounding box center [1143, 561] width 373 height 131
click at [741, 654] on link "2" at bounding box center [739, 656] width 19 height 22
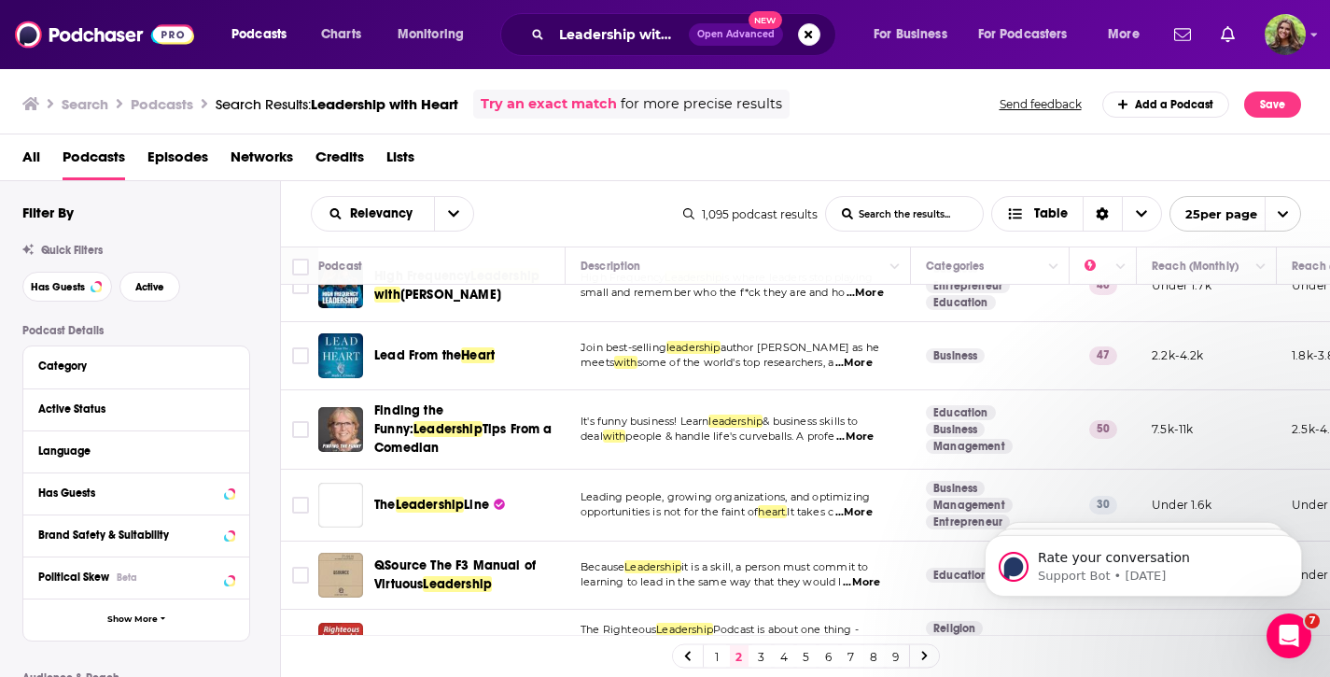
scroll to position [1654, 0]
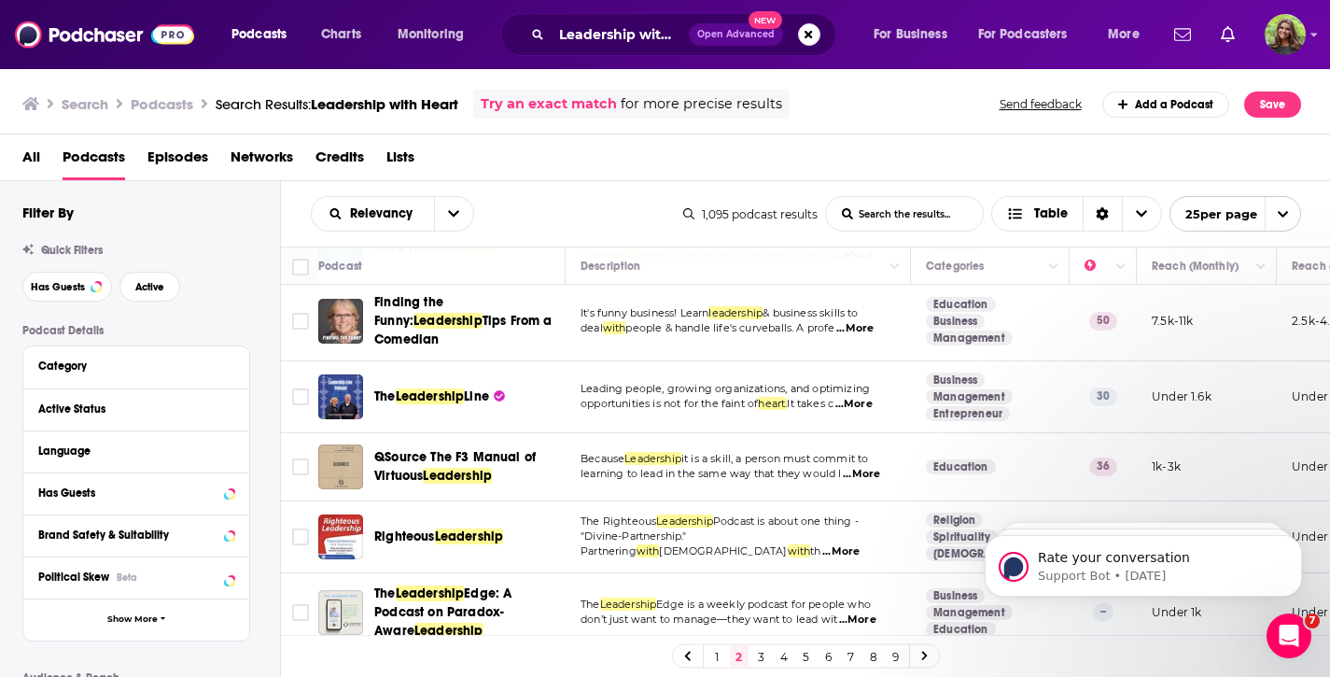
click at [711, 655] on link "1" at bounding box center [717, 656] width 19 height 22
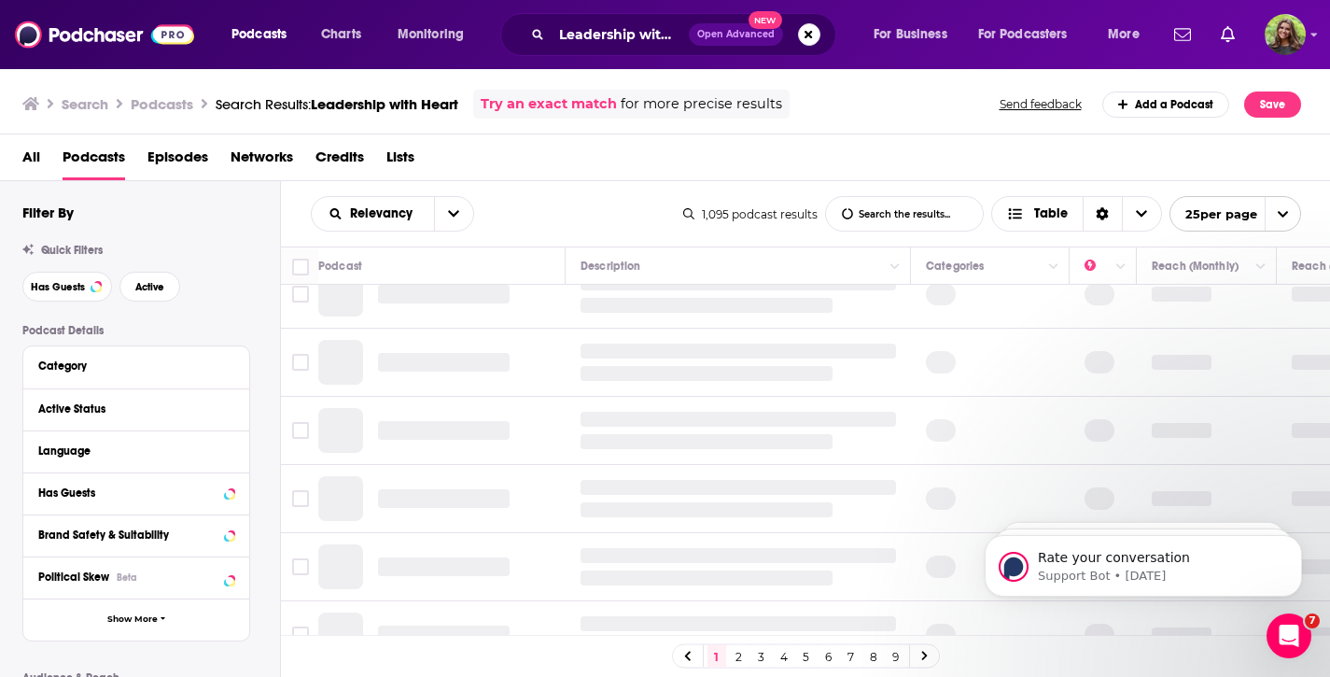
scroll to position [129, 0]
